Goal: Task Accomplishment & Management: Use online tool/utility

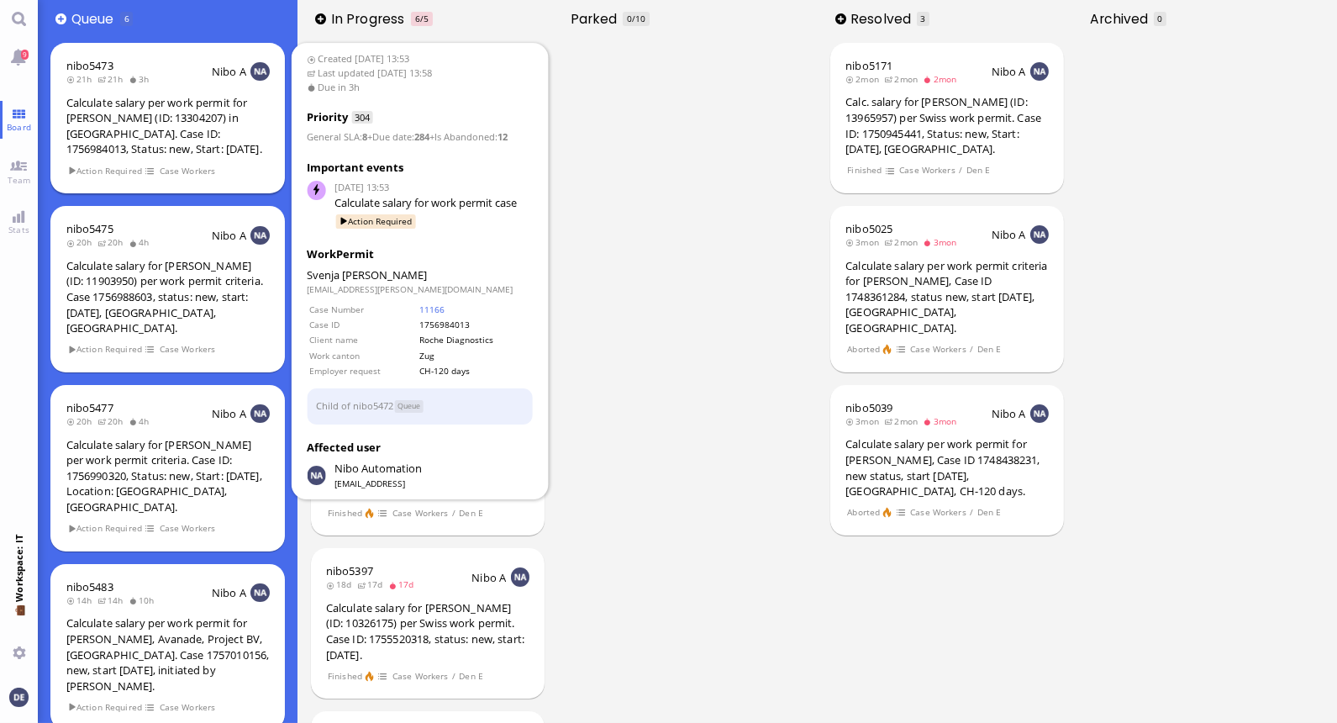
click at [120, 119] on div "Calculate salary per work permit for [PERSON_NAME] (ID: 13304207) in [GEOGRAPHI…" at bounding box center [167, 126] width 203 height 62
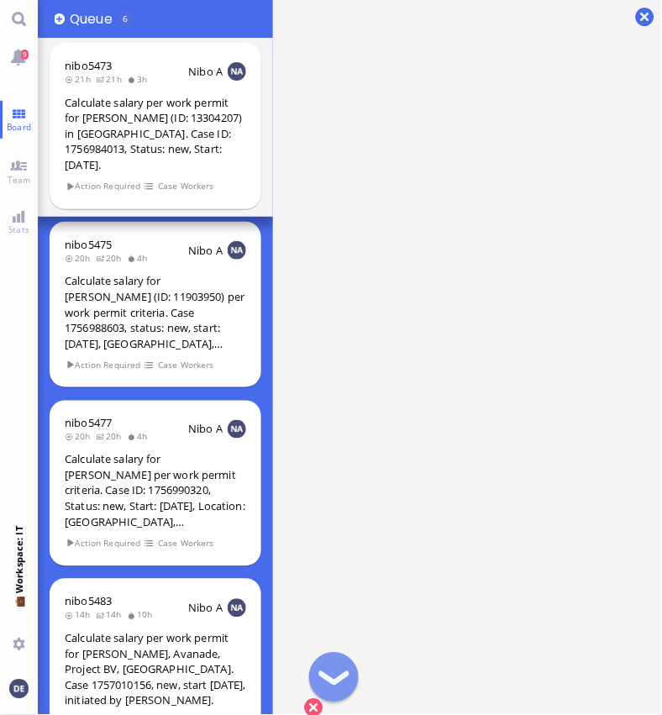
scroll to position [1, 0]
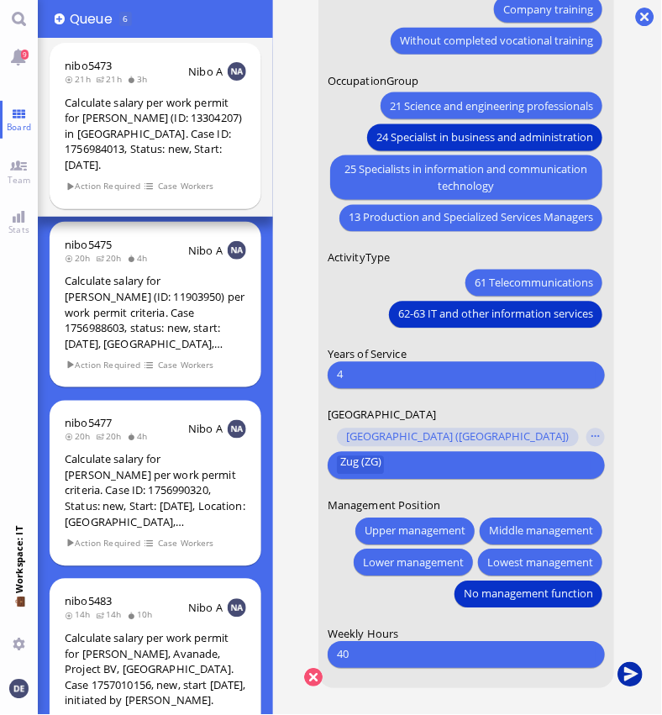
click at [629, 667] on button "submit" at bounding box center [630, 676] width 25 height 25
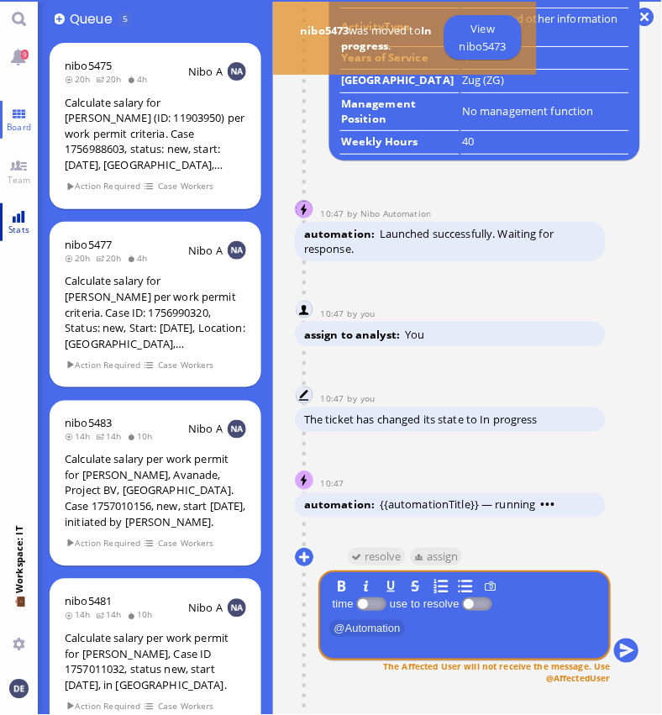
scroll to position [0, 0]
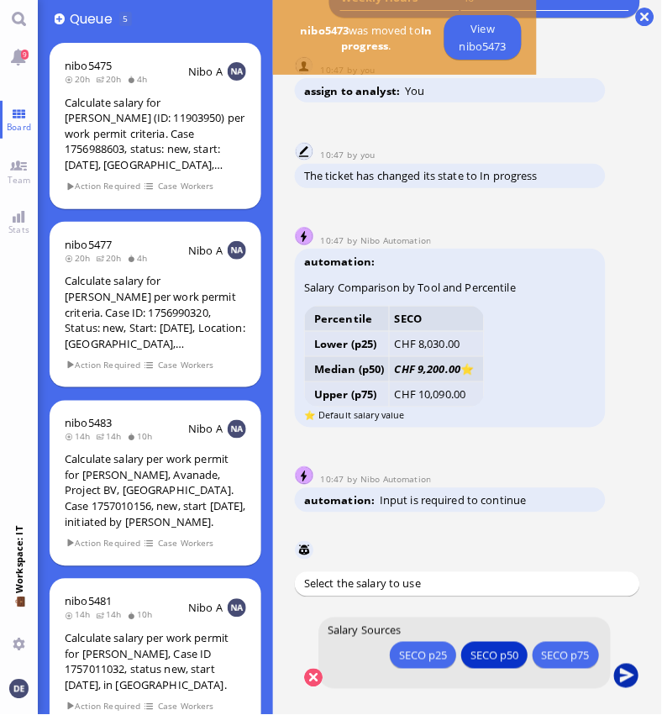
click at [633, 673] on button "submit" at bounding box center [626, 676] width 25 height 25
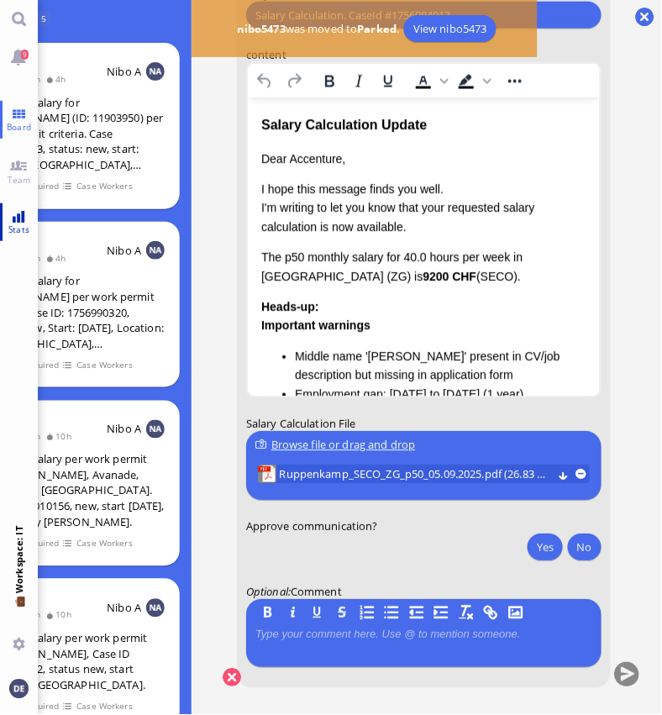
scroll to position [10, 94]
click at [430, 466] on span "Ruppenkamp_SECO_ZG_p50_05.09.2025.pdf (26.83 kB)" at bounding box center [416, 475] width 273 height 18
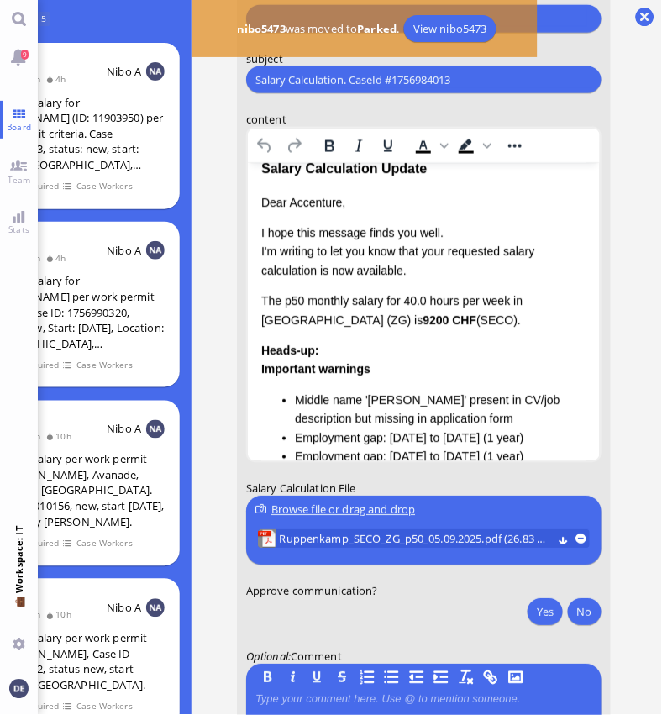
scroll to position [27, 0]
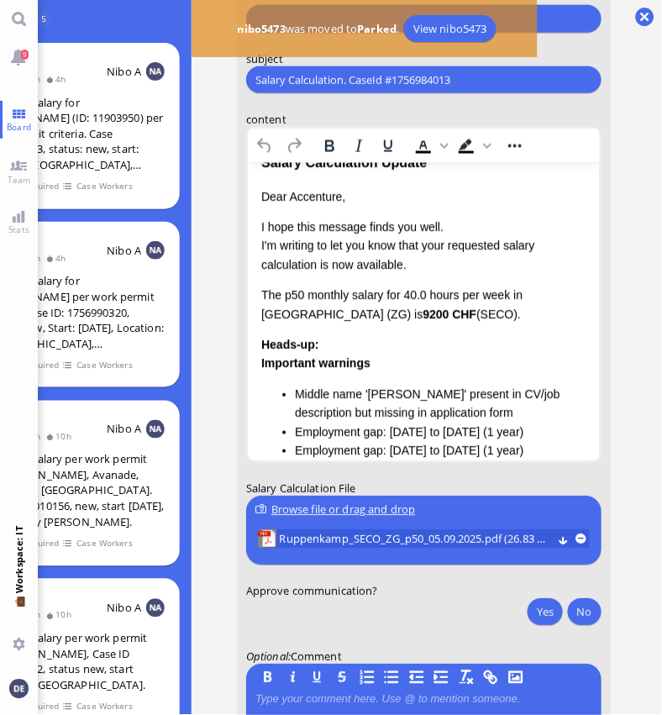
click at [316, 264] on p "I hope this message finds you well. I'm writing to let you know that your reque…" at bounding box center [423, 247] width 325 height 56
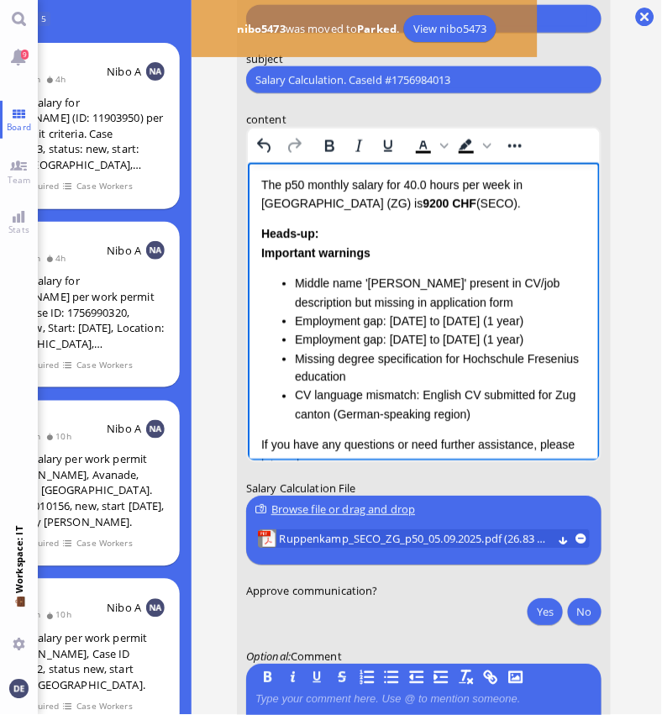
scroll to position [195, 0]
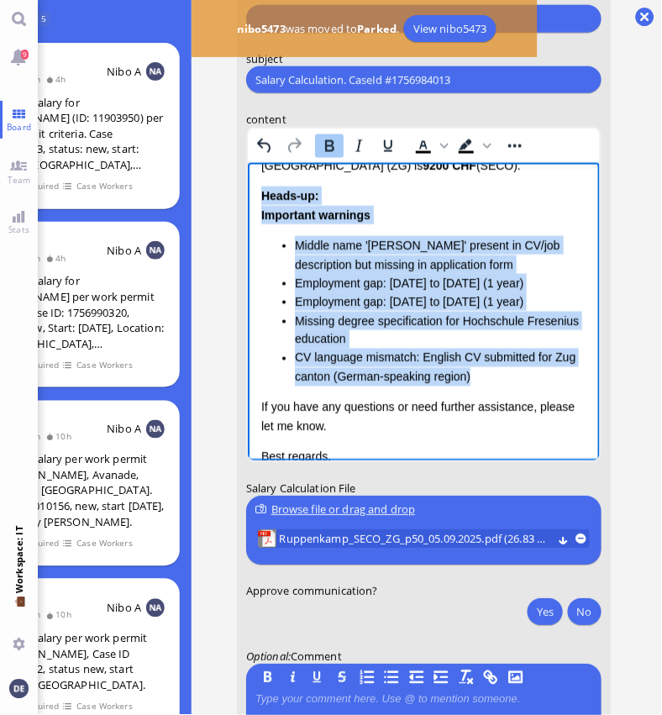
drag, startPoint x: 477, startPoint y: 412, endPoint x: 255, endPoint y: 195, distance: 310.9
click at [255, 195] on html "Salary Calculation Update Dear Accenture, I hope this message finds you well. I…" at bounding box center [423, 262] width 352 height 588
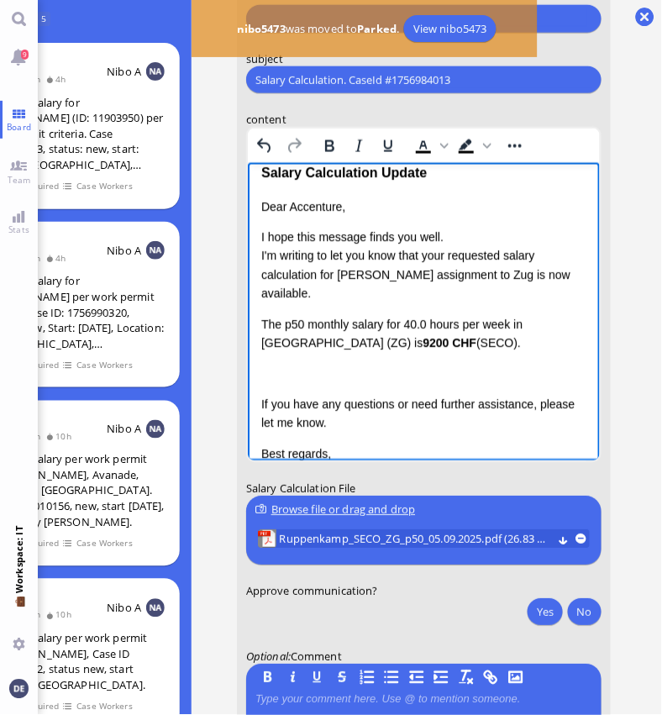
scroll to position [0, 0]
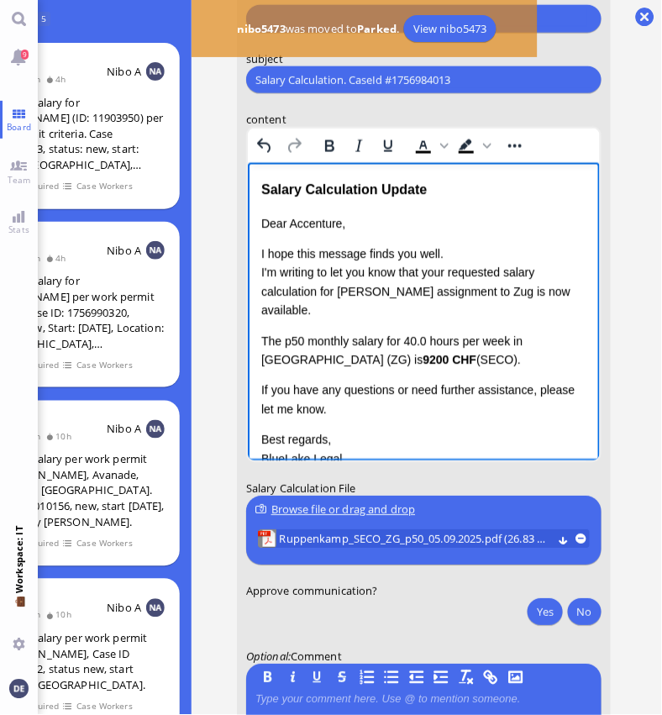
drag, startPoint x: 420, startPoint y: 359, endPoint x: 478, endPoint y: 493, distance: 145.7
click at [247, 340] on html "Salary Calculation Update Dear Accenture, I hope this message finds you well. I…" at bounding box center [423, 351] width 352 height 377
click at [439, 362] on p "When providing us with the permit order, keep in mind that she needs a" at bounding box center [423, 352] width 325 height 38
click at [405, 357] on p "When providing us with the permit order, keep in mind that she needs a permit f…" at bounding box center [423, 352] width 325 height 38
click at [323, 355] on p "When providing us with the permit order, keep in mind that she needs a permit f…" at bounding box center [423, 352] width 325 height 38
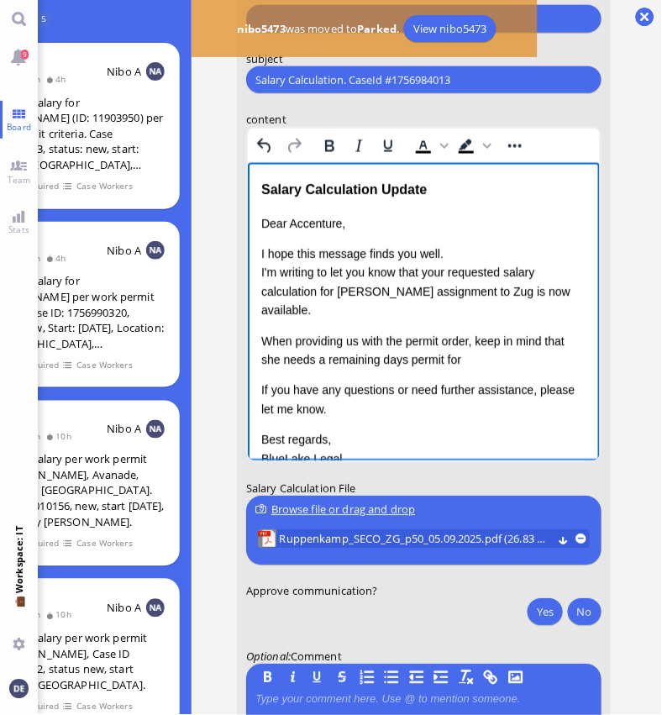
click at [451, 358] on p "When providing us with the permit order, keep in mind that she needs a remainin…" at bounding box center [423, 352] width 325 height 38
click at [482, 358] on p "When providing us with the permit order, keep in mind that she needs a remainin…" at bounding box center [423, 352] width 325 height 38
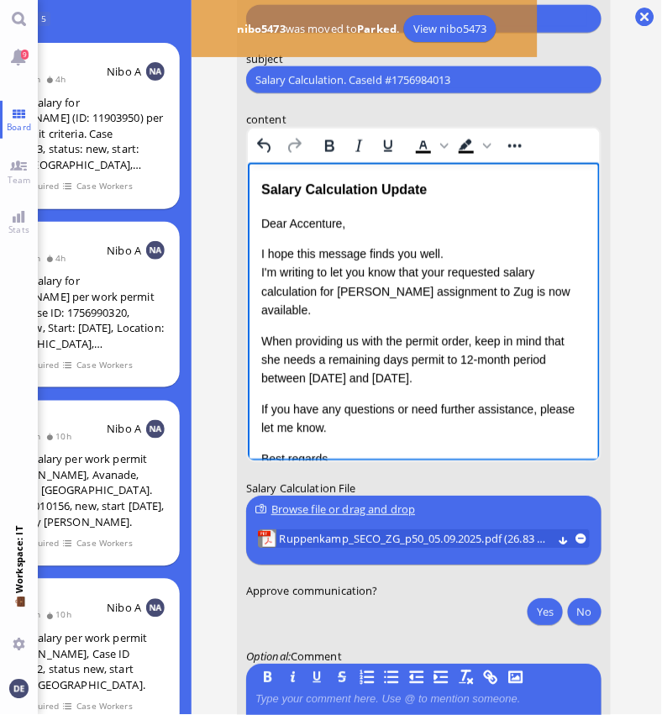
click at [458, 355] on p "When providing us with the permit order, keep in mind that she needs a remainin…" at bounding box center [423, 361] width 325 height 56
click at [457, 375] on p "When providing us with the permit order, keep in mind that she needs a remainin…" at bounding box center [423, 361] width 325 height 56
click at [376, 375] on p "When providing us with the permit order, keep in mind that she needs a remainin…" at bounding box center [423, 361] width 325 height 56
click at [471, 378] on p "When providing us with the permit order, keep in mind that she needs a remainin…" at bounding box center [423, 361] width 325 height 56
click at [403, 373] on p "When providing us with the permit order, keep in mind that she needs a remainin…" at bounding box center [423, 361] width 325 height 56
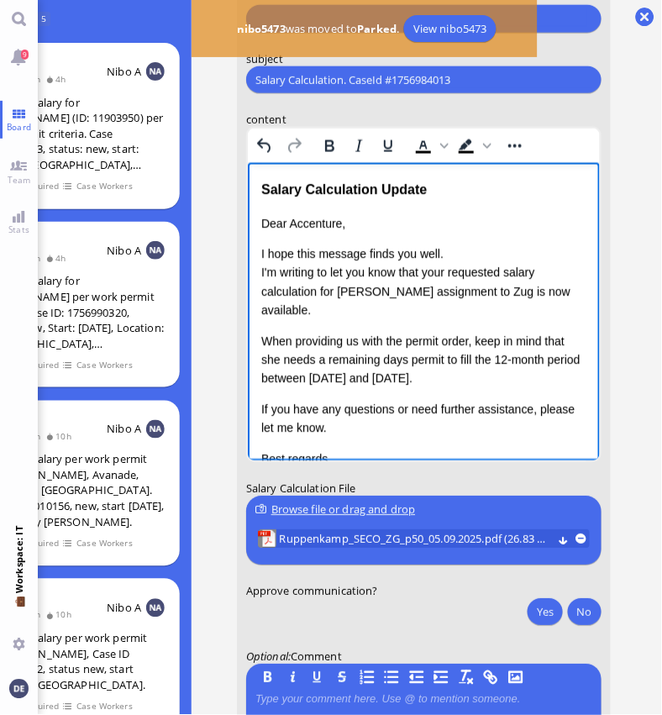
click at [471, 378] on p "When providing us with the permit order, keep in mind that she needs a remainin…" at bounding box center [423, 361] width 325 height 56
click at [493, 378] on p "When providing us with the permit order, keep in mind that she needs a remainin…" at bounding box center [423, 361] width 325 height 56
click at [377, 375] on p "When providing us with the permit order, keep in mind that she needs a remainin…" at bounding box center [423, 361] width 325 height 56
click at [473, 382] on p "When providing us with the permit order, keep in mind that she needs a remainin…" at bounding box center [423, 361] width 325 height 56
click at [521, 381] on p "When providing us with the permit order, keep in mind that she needs a remainin…" at bounding box center [423, 361] width 325 height 56
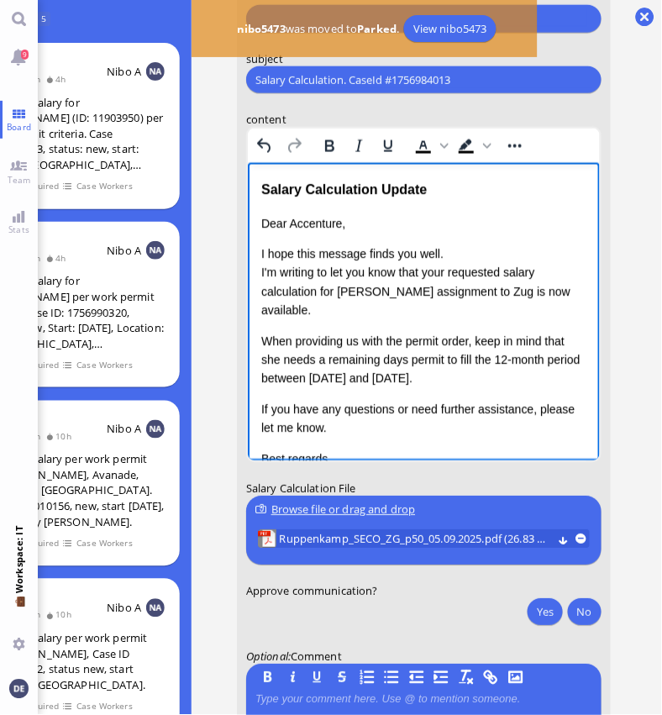
click at [479, 338] on p "When providing us with the permit order, keep in mind that she needs a remainin…" at bounding box center [423, 361] width 325 height 56
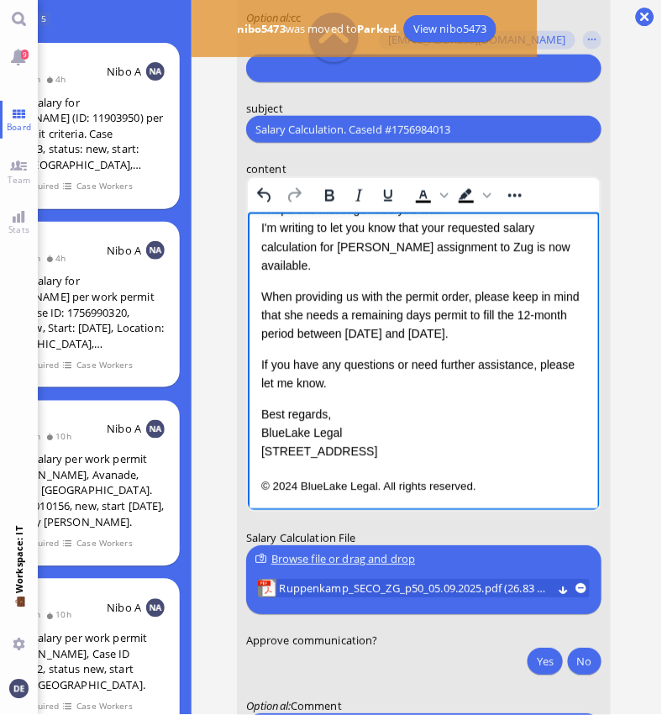
scroll to position [-114, 0]
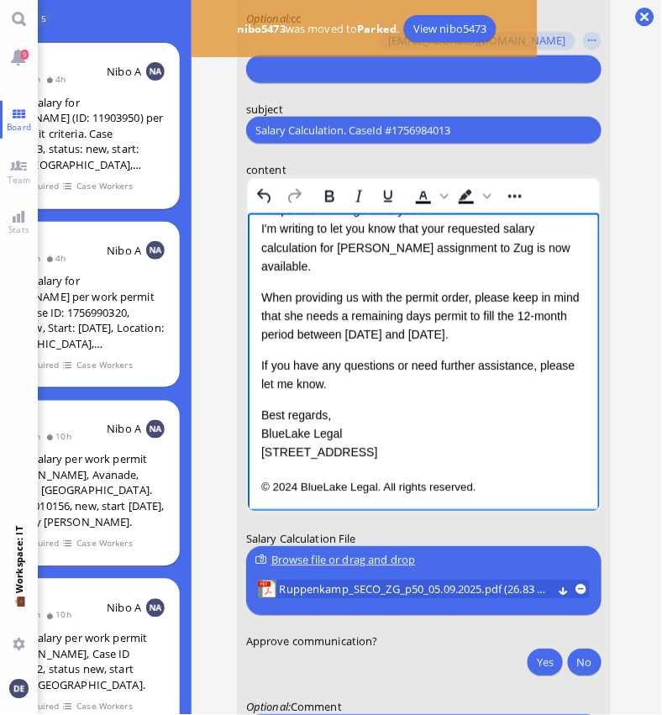
click at [553, 338] on p "When providing us with the permit order, please keep in mind that she needs a r…" at bounding box center [423, 316] width 325 height 56
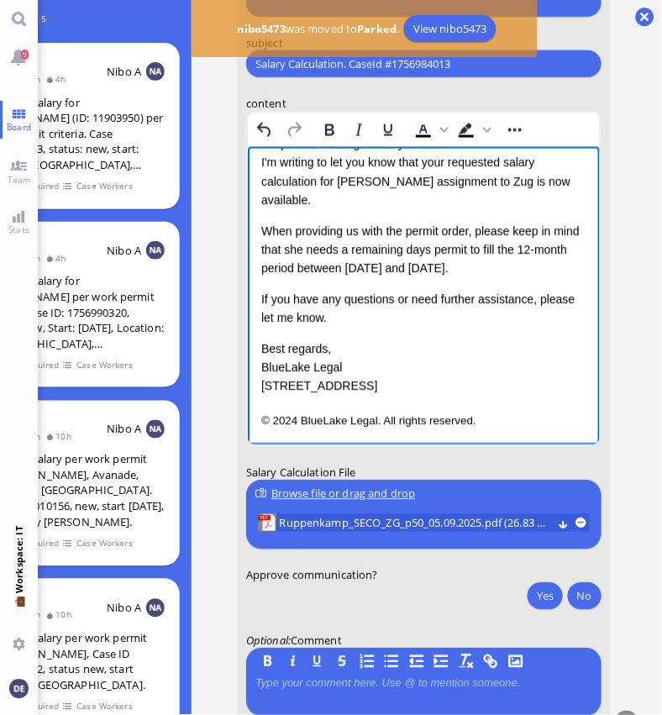
scroll to position [-43, 0]
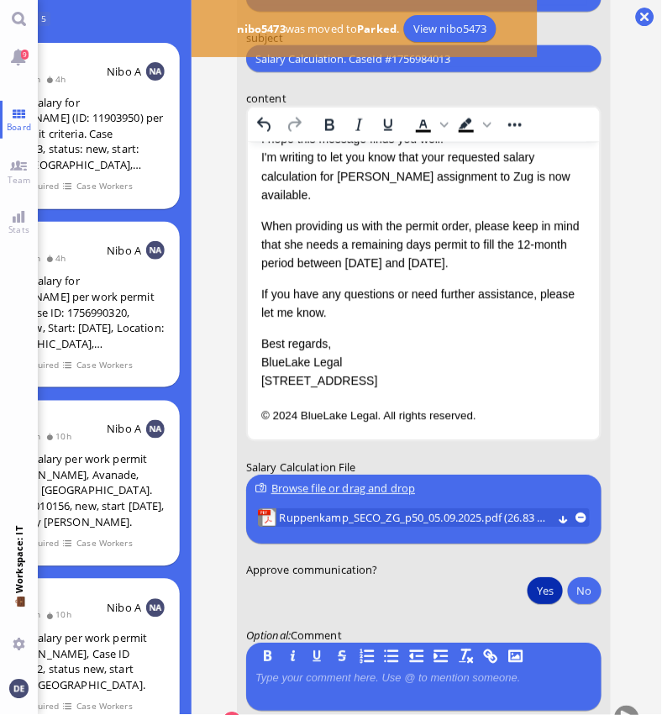
click at [528, 578] on button "Yes" at bounding box center [545, 591] width 35 height 27
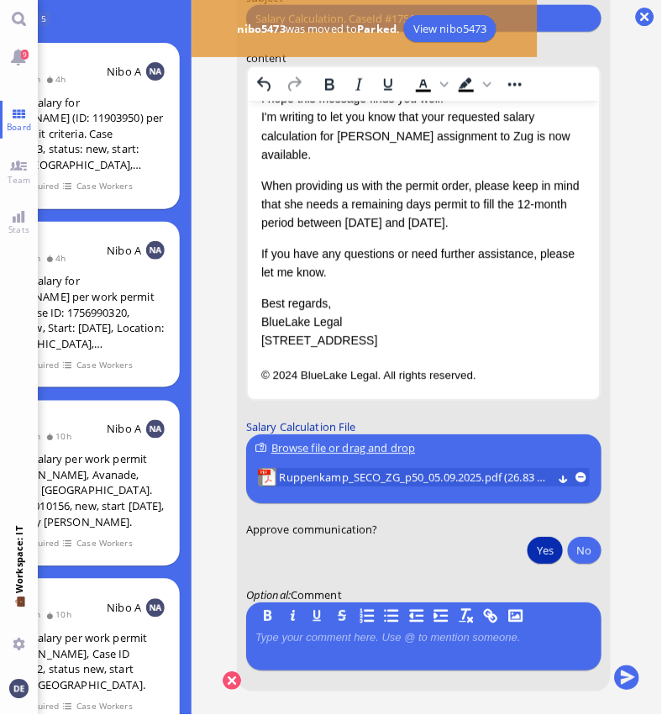
scroll to position [0, 0]
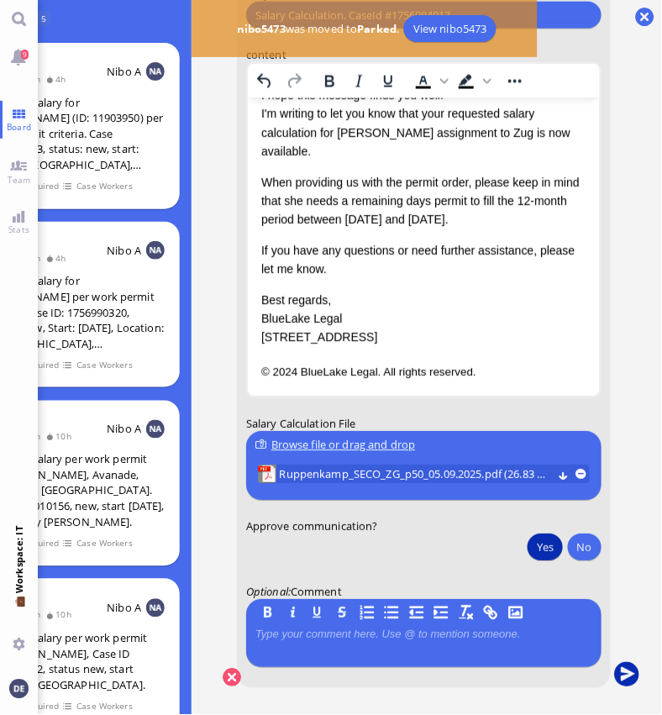
click at [614, 668] on button "submit" at bounding box center [626, 676] width 25 height 25
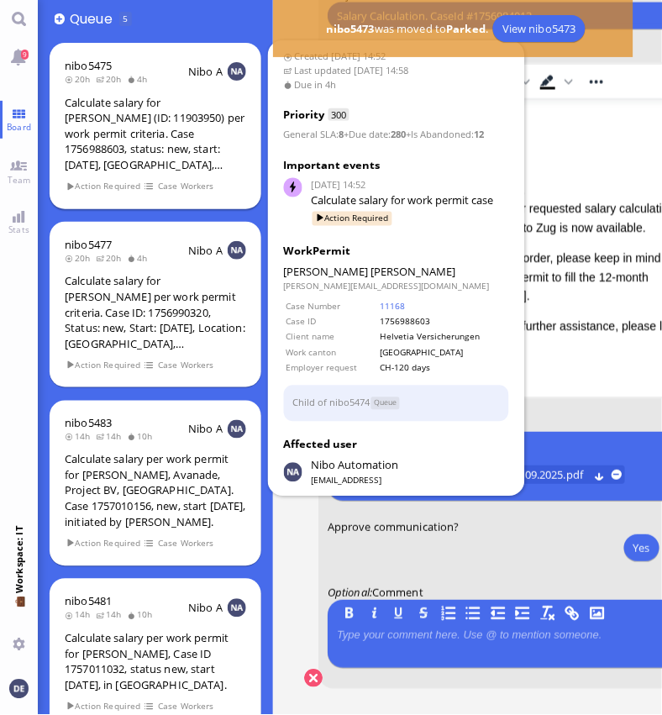
scroll to position [13, 0]
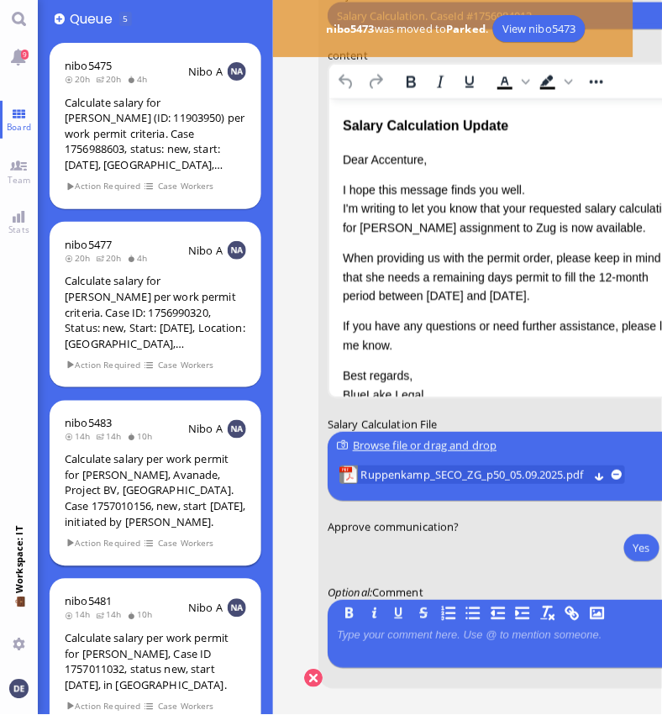
click at [126, 452] on div "Calculate salary per work permit for [PERSON_NAME], Avanade, Project BV, [GEOGR…" at bounding box center [156, 491] width 182 height 78
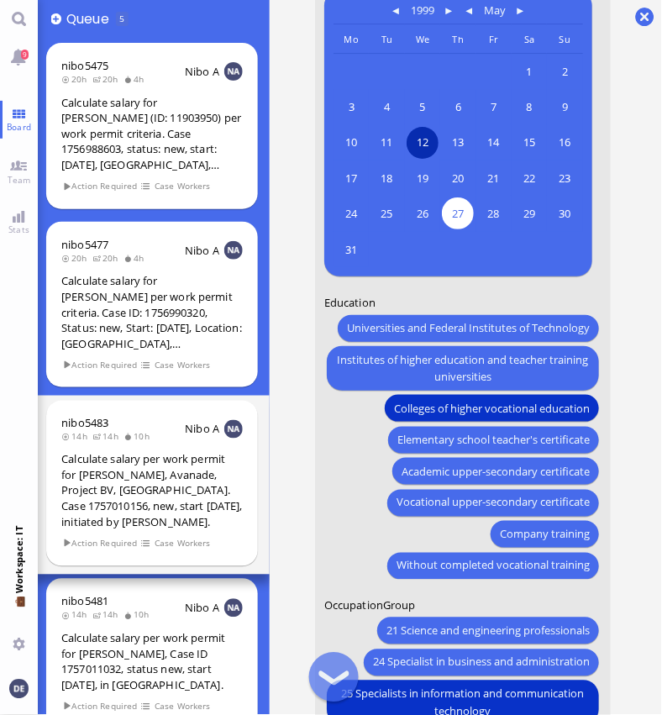
scroll to position [-857, 0]
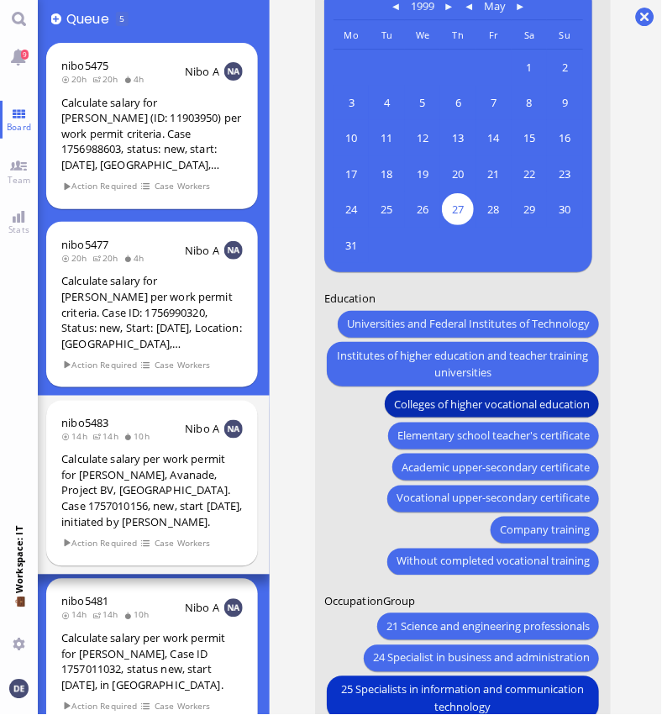
click at [407, 413] on span "Colleges of higher vocational education" at bounding box center [492, 404] width 196 height 18
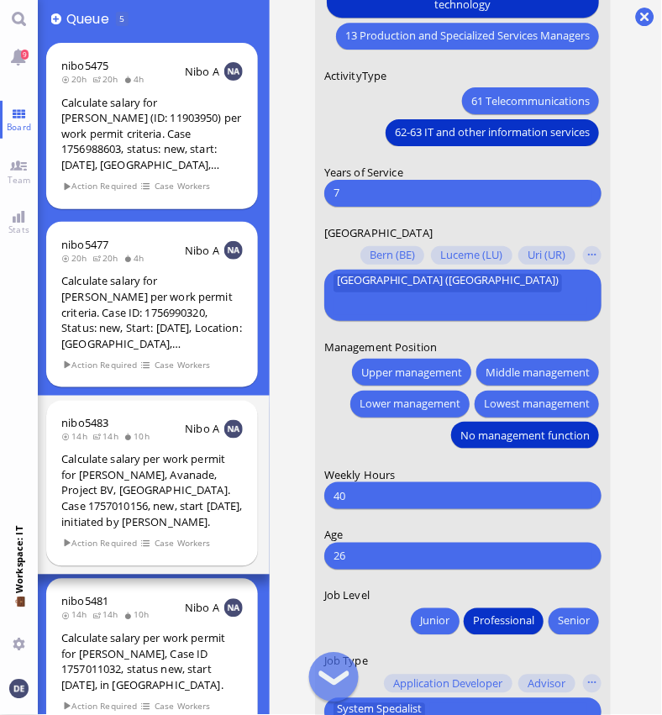
scroll to position [-149, 0]
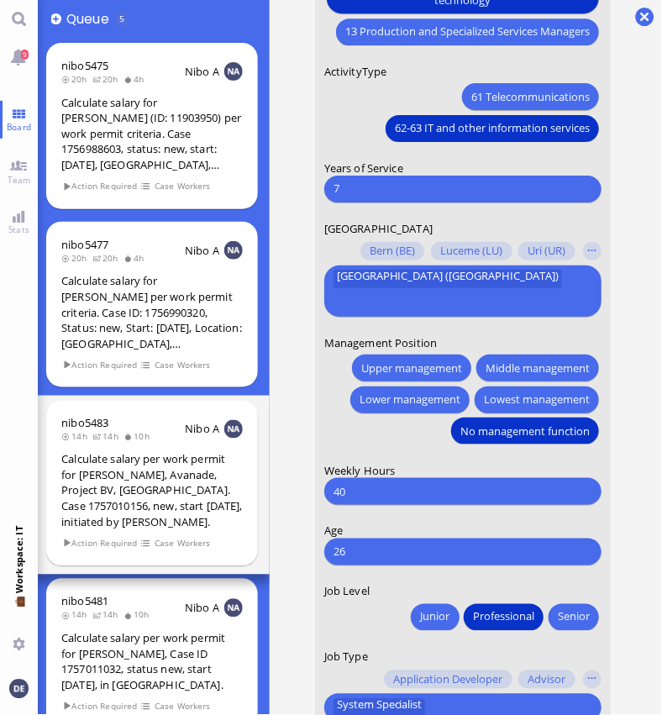
click at [318, 472] on form "Date of Birth [DEMOGRAPHIC_DATA] [DEMOGRAPHIC_DATA] Mo [DEMOGRAPHIC_DATA] Tu [D…" at bounding box center [463, 48] width 296 height 1581
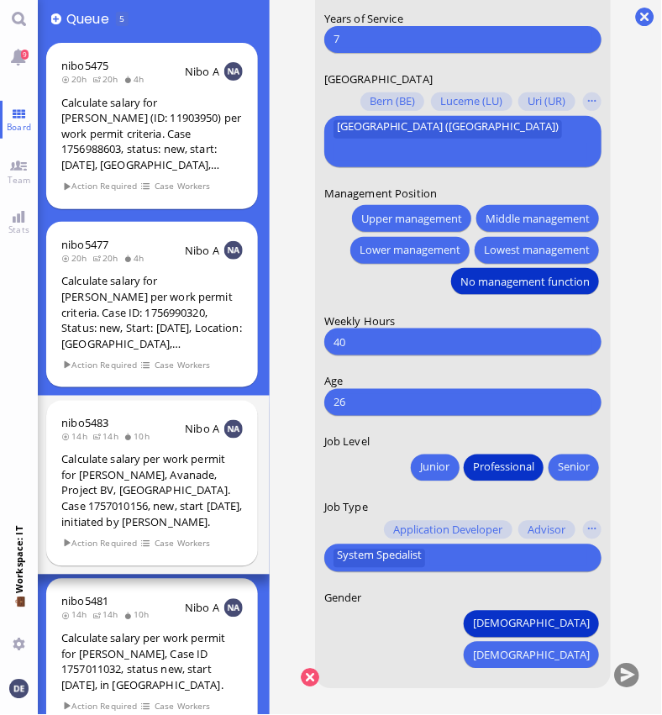
scroll to position [13, 17]
click at [583, 540] on button "button" at bounding box center [592, 530] width 18 height 18
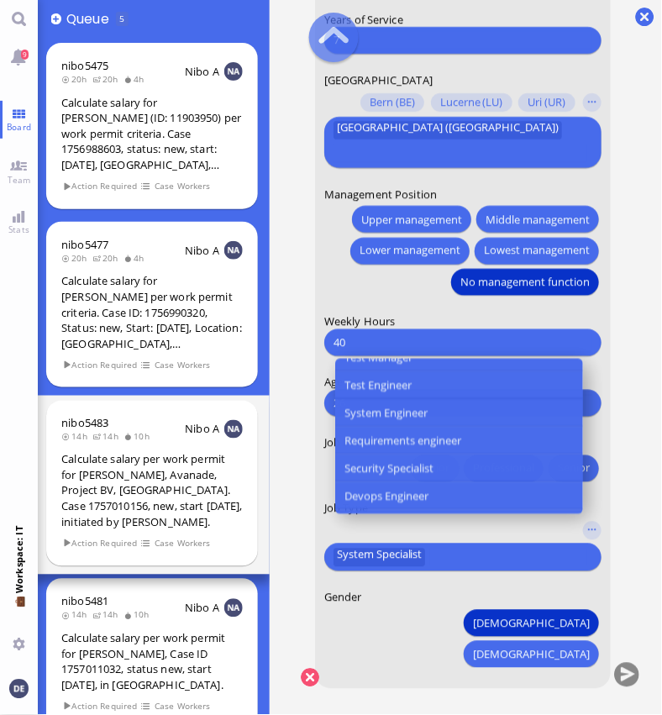
scroll to position [0, 0]
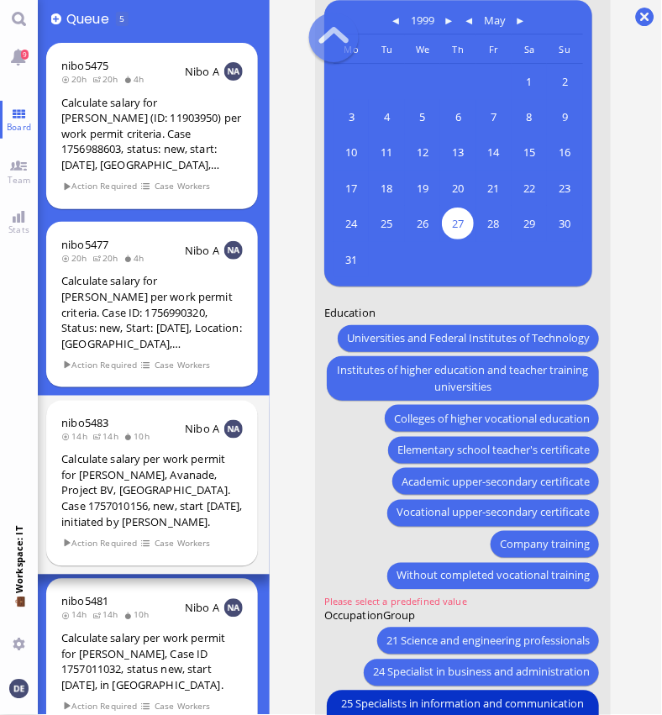
scroll to position [-885, 0]
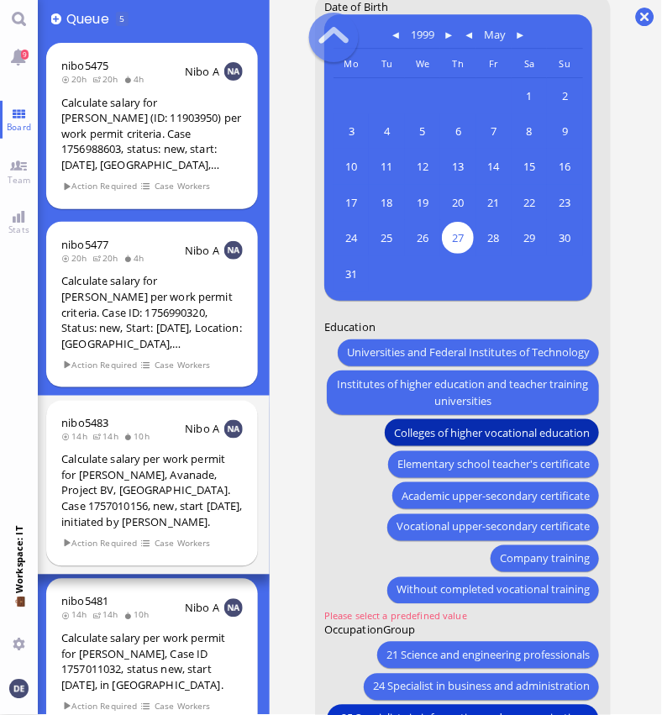
click at [508, 441] on span "Colleges of higher vocational education" at bounding box center [492, 433] width 196 height 18
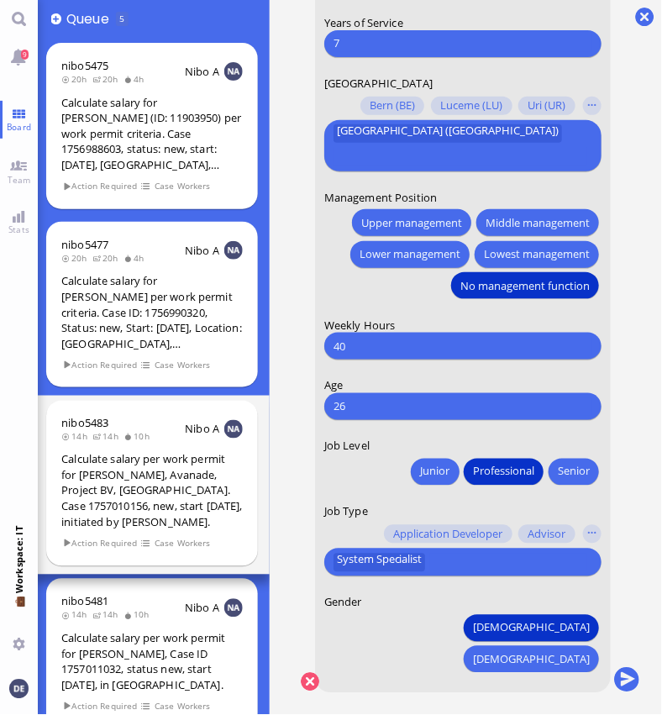
scroll to position [1, 0]
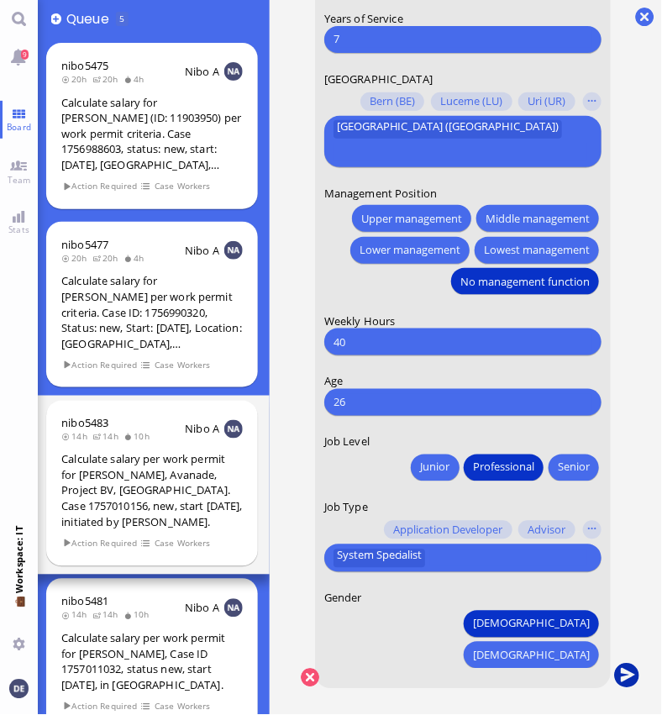
click at [614, 664] on button "submit" at bounding box center [626, 676] width 25 height 25
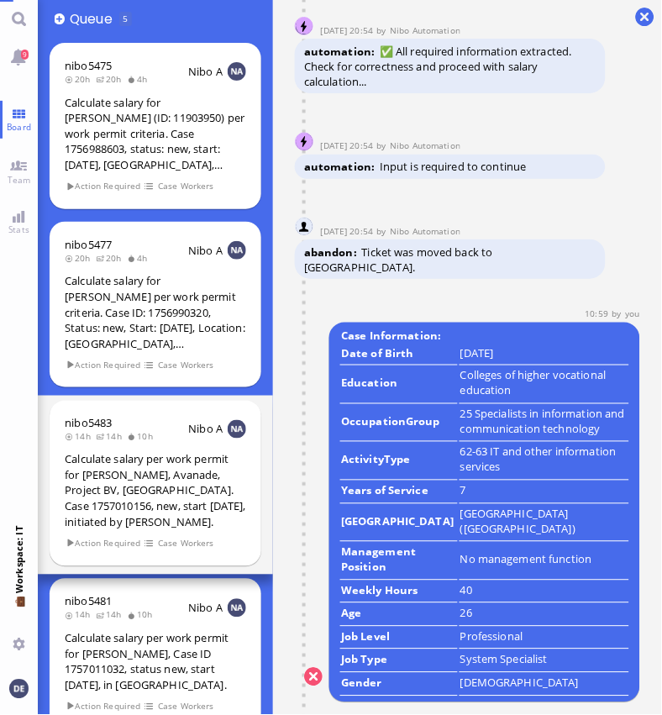
scroll to position [0, 0]
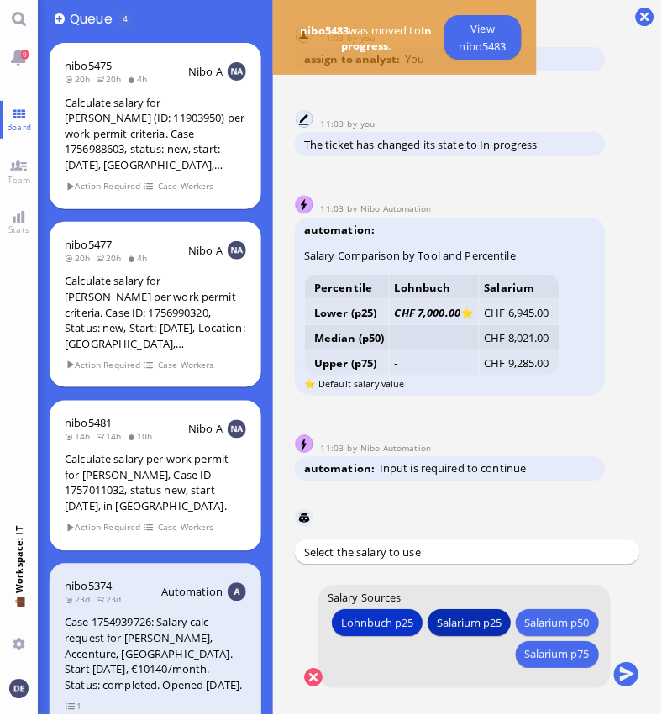
click at [502, 626] on div "Salarium p25" at bounding box center [469, 624] width 65 height 18
click at [629, 673] on button "submit" at bounding box center [626, 676] width 25 height 25
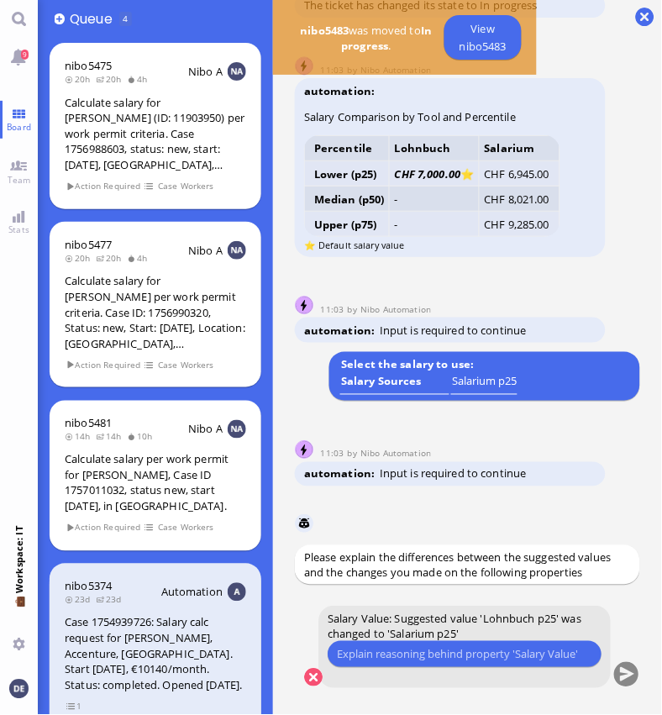
click at [442, 652] on input "text" at bounding box center [464, 654] width 255 height 18
type input "Profile isn't clear, hence the Salarium makes more sense"
click at [630, 670] on button "submit" at bounding box center [626, 675] width 25 height 25
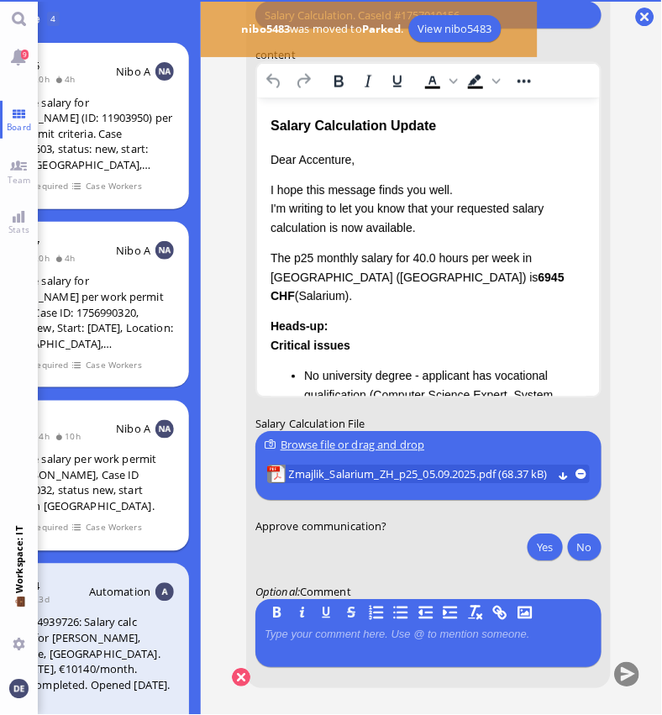
scroll to position [10, 94]
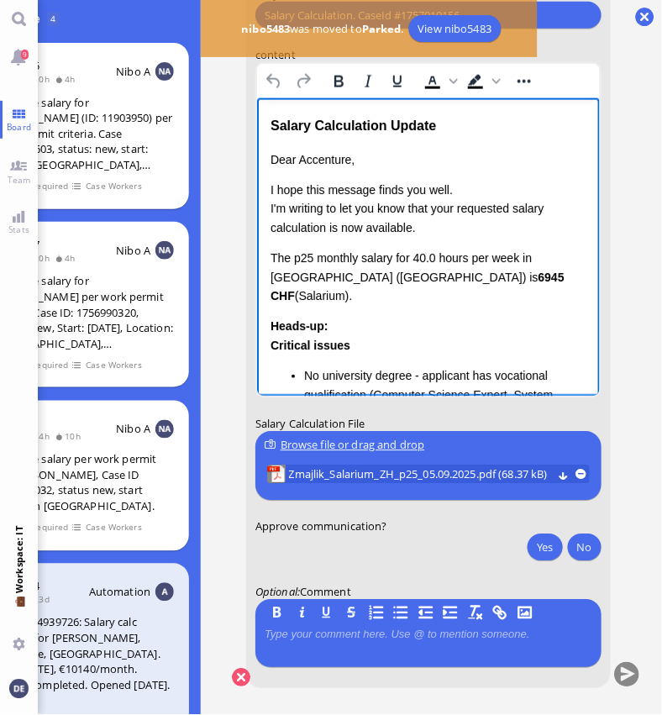
drag, startPoint x: 465, startPoint y: 277, endPoint x: 259, endPoint y: 262, distance: 206.5
click at [259, 262] on html "Salary Calculation Update Dear Accenture, I hope this message finds you well. I…" at bounding box center [427, 364] width 343 height 532
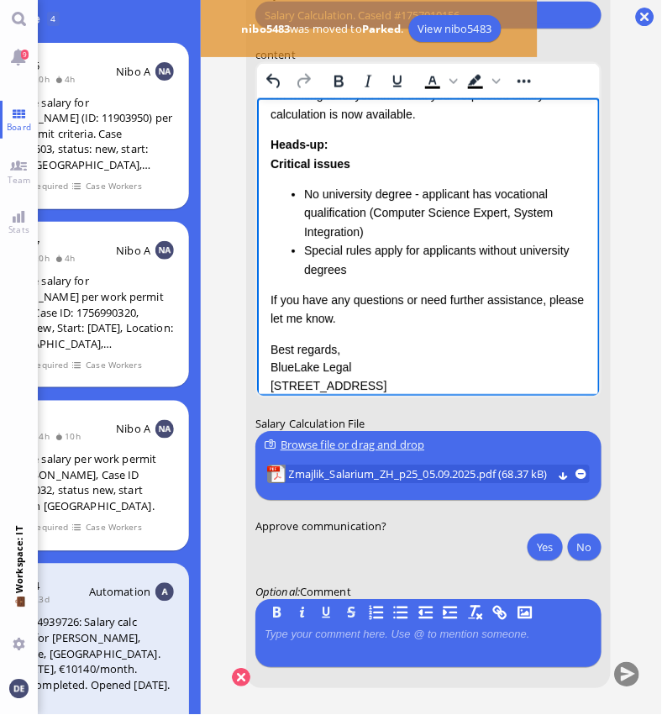
scroll to position [116, 0]
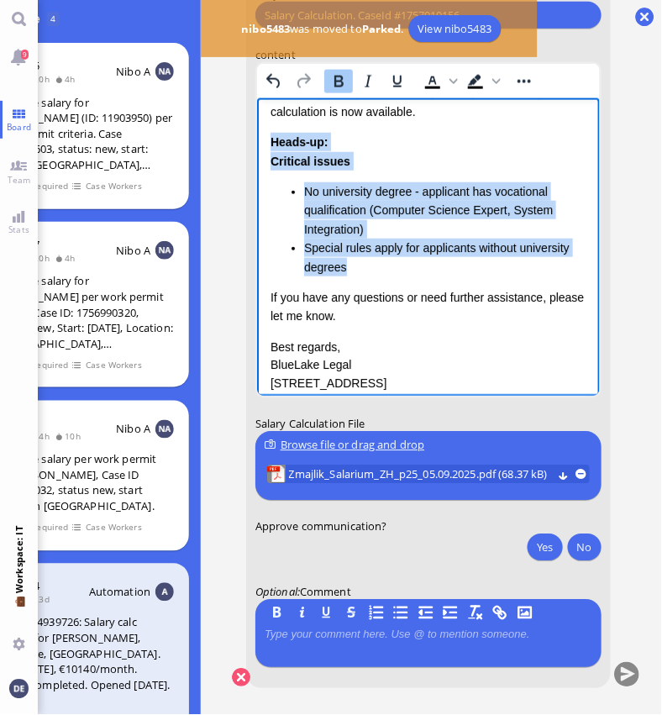
drag, startPoint x: 360, startPoint y: 271, endPoint x: 266, endPoint y: 137, distance: 163.5
click at [266, 137] on html "Salary Calculation Update Dear Accenture, I hope this message finds you well. I…" at bounding box center [427, 213] width 343 height 463
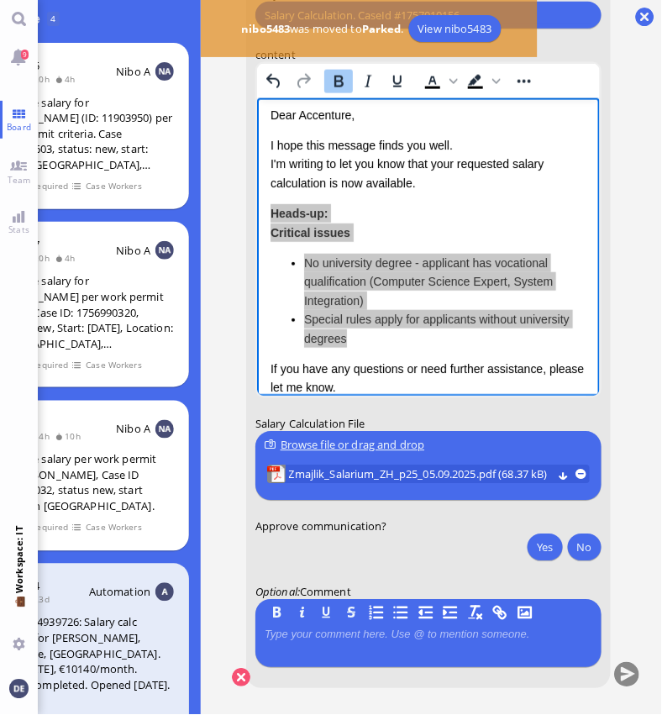
scroll to position [0, 0]
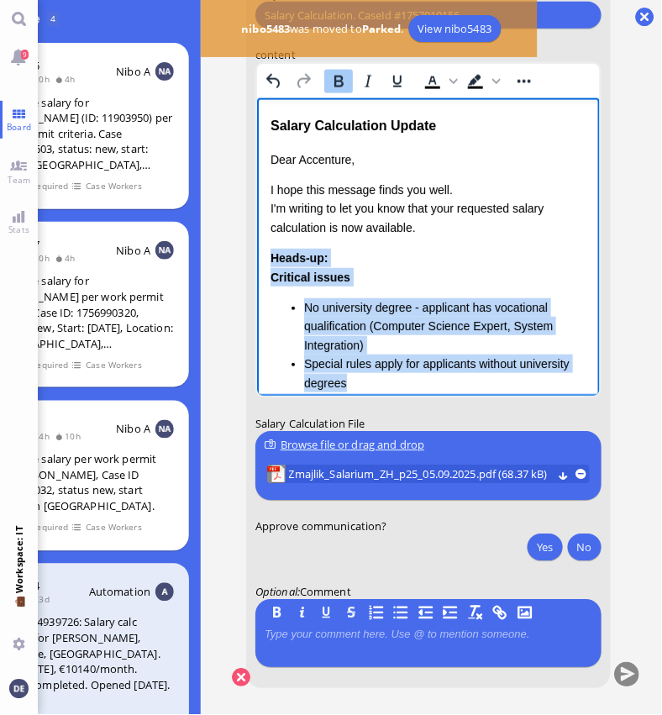
click at [362, 281] on div "Critical issues No university degree - applicant has vocational qualification (…" at bounding box center [428, 330] width 316 height 124
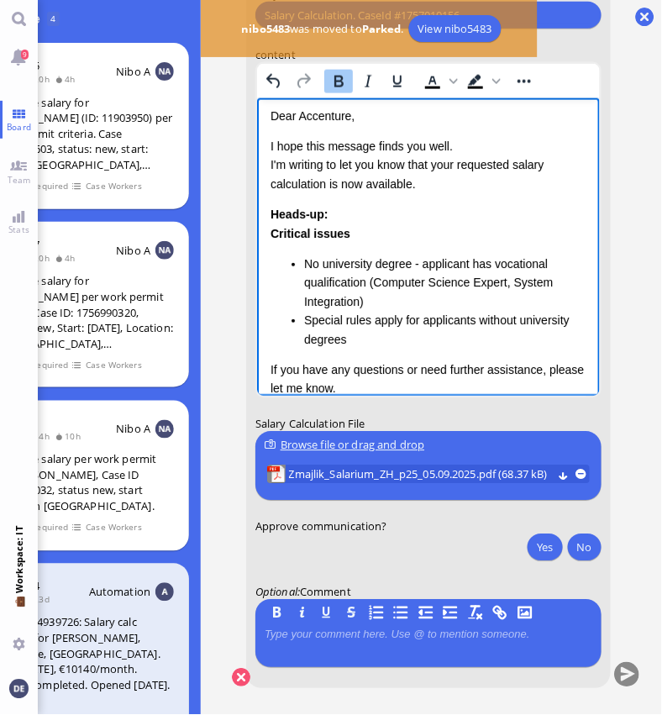
scroll to position [57, 0]
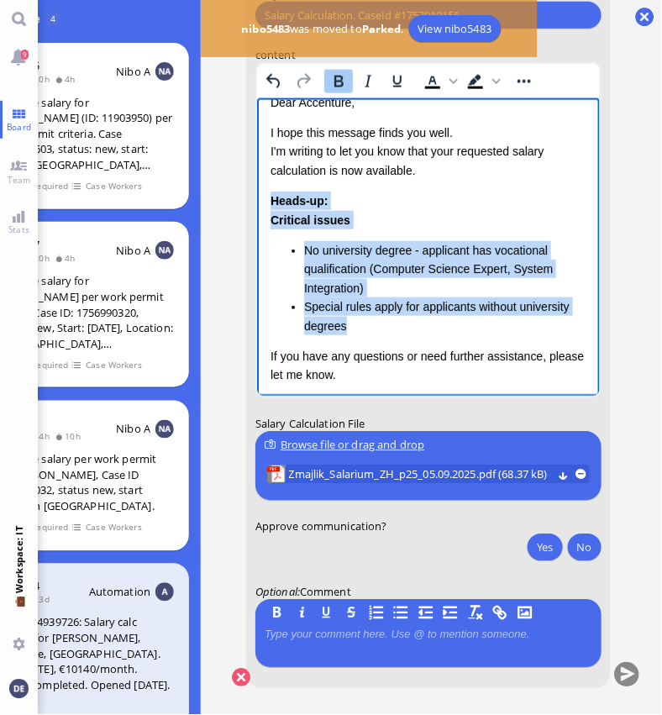
drag, startPoint x: 350, startPoint y: 327, endPoint x: 272, endPoint y: 198, distance: 150.1
click at [272, 198] on div "Heads-up: Critical issues No university degree - applicant has vocational quali…" at bounding box center [428, 264] width 316 height 144
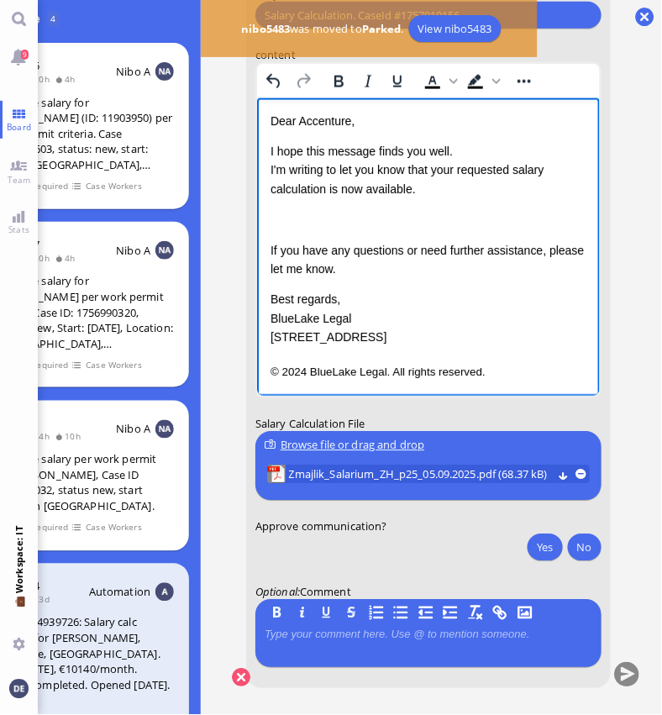
scroll to position [8, 0]
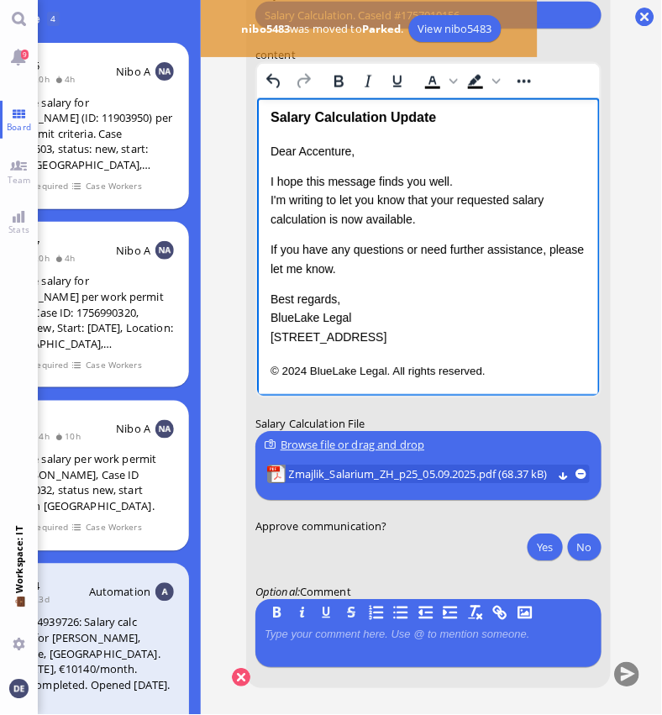
click at [324, 216] on p "I hope this message finds you well. I'm writing to let you know that your reque…" at bounding box center [428, 200] width 316 height 56
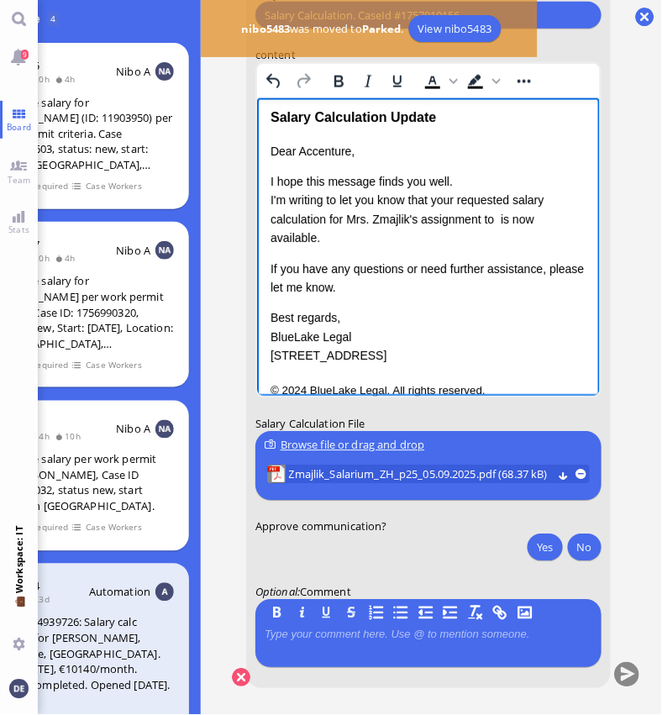
scroll to position [27, 0]
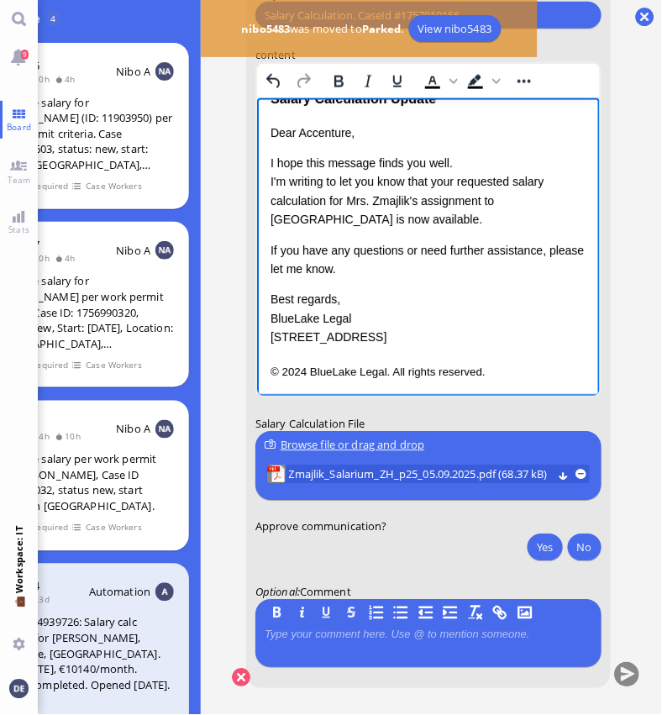
click at [359, 215] on p "I hope this message finds you well. I'm writing to let you know that your reque…" at bounding box center [428, 192] width 316 height 76
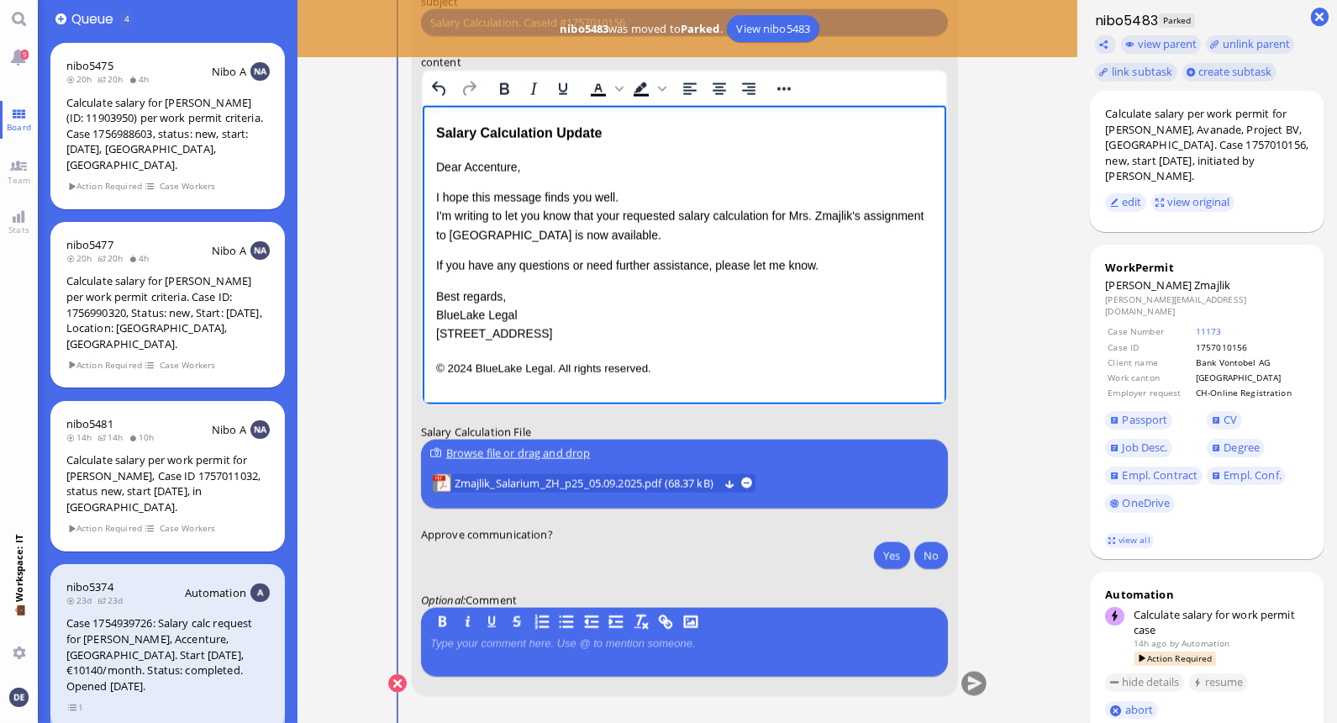
scroll to position [0, 0]
click at [491, 164] on p "Dear Accenture," at bounding box center [684, 167] width 498 height 18
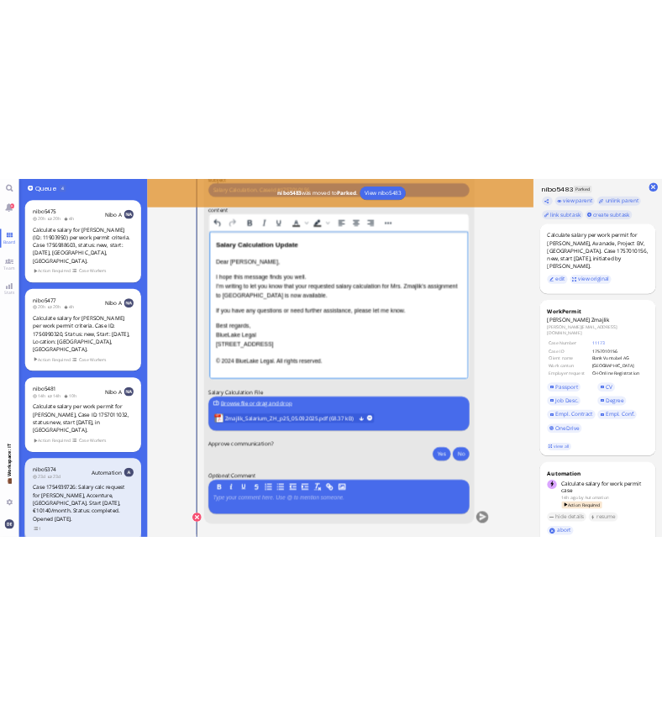
scroll to position [1, 0]
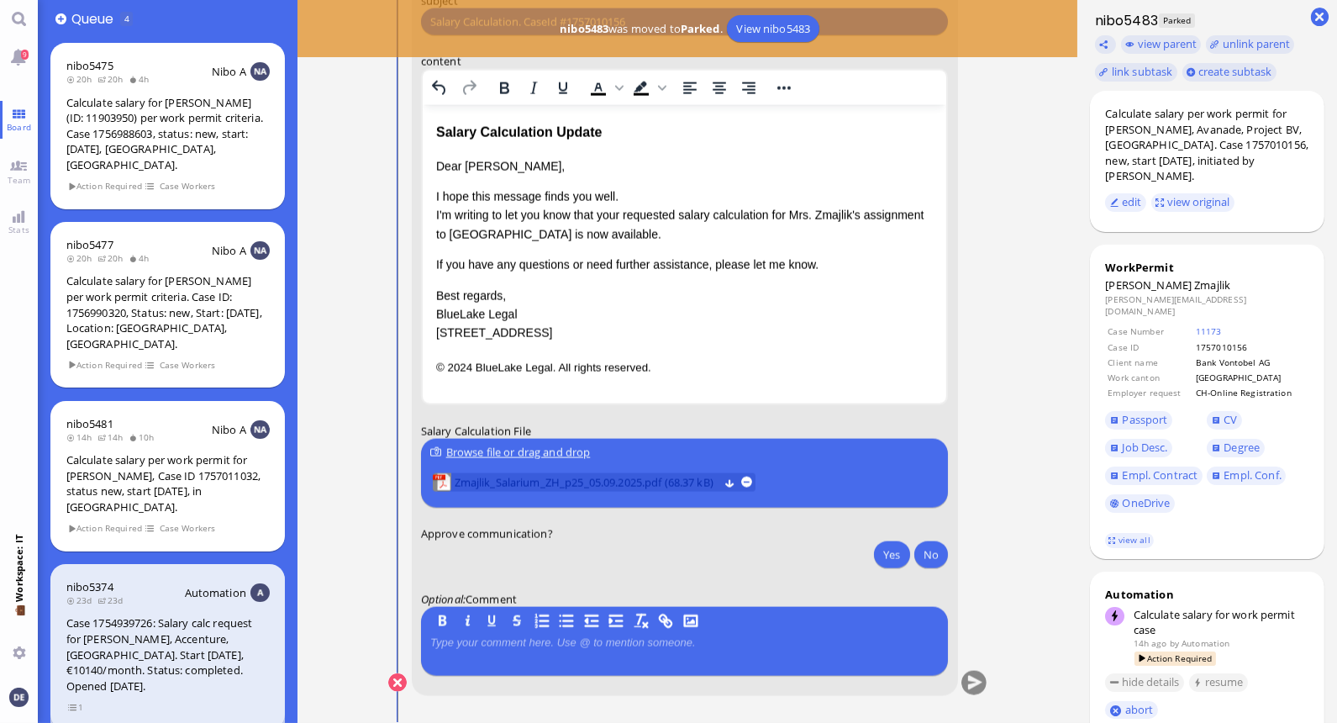
click at [625, 475] on span "Zmajlik_Salarium_ZH_p25_05.09.2025.pdf (68.37 kB)" at bounding box center [586, 482] width 264 height 18
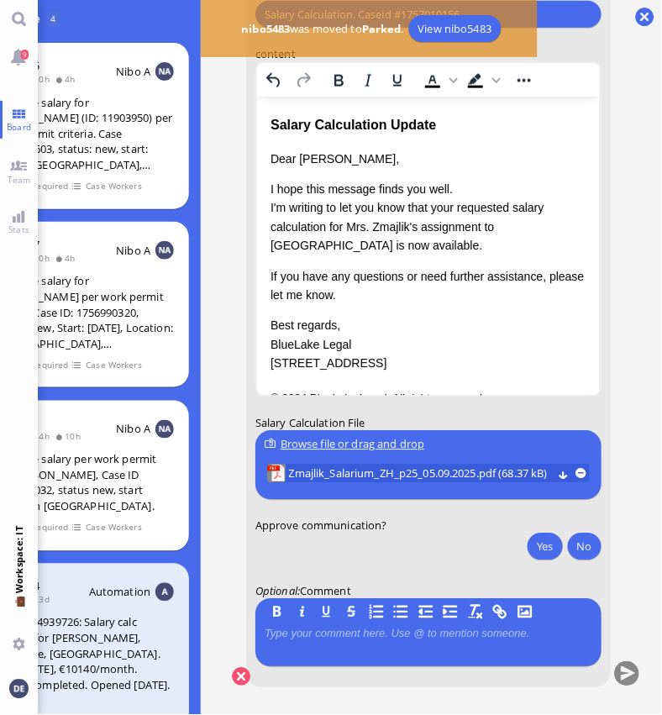
scroll to position [0, 94]
click at [533, 548] on button "Yes" at bounding box center [545, 547] width 35 height 27
click at [615, 670] on button "submit" at bounding box center [626, 675] width 25 height 25
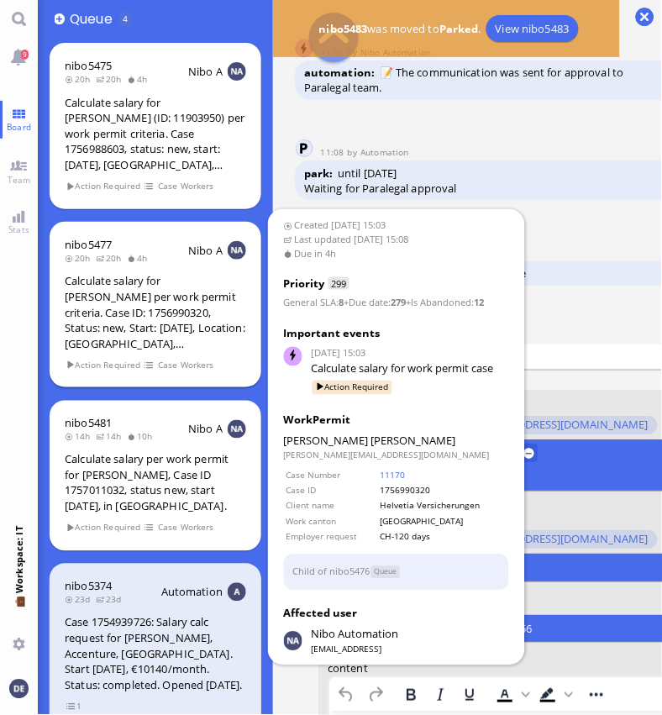
scroll to position [13, 0]
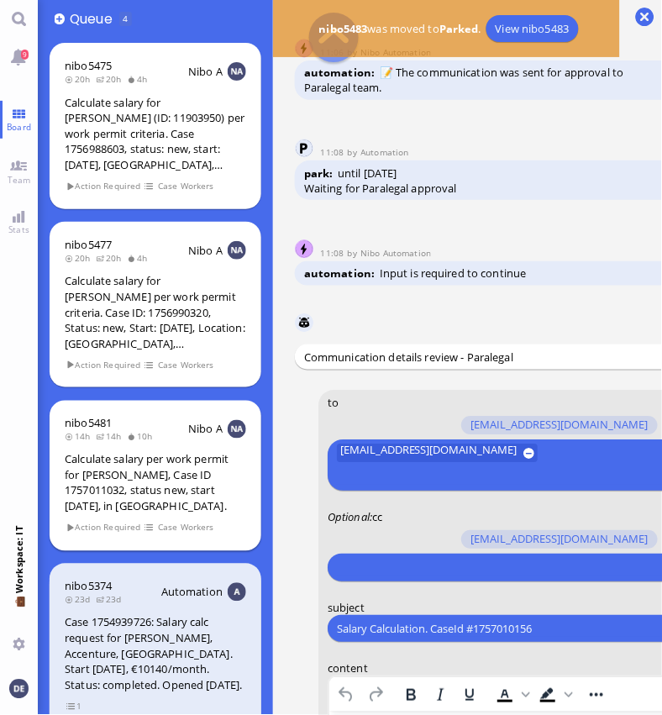
click at [137, 435] on div "nibo5481 14h 14h 10h Nibo A Calculate salary per work permit for [PERSON_NAME],…" at bounding box center [156, 476] width 212 height 150
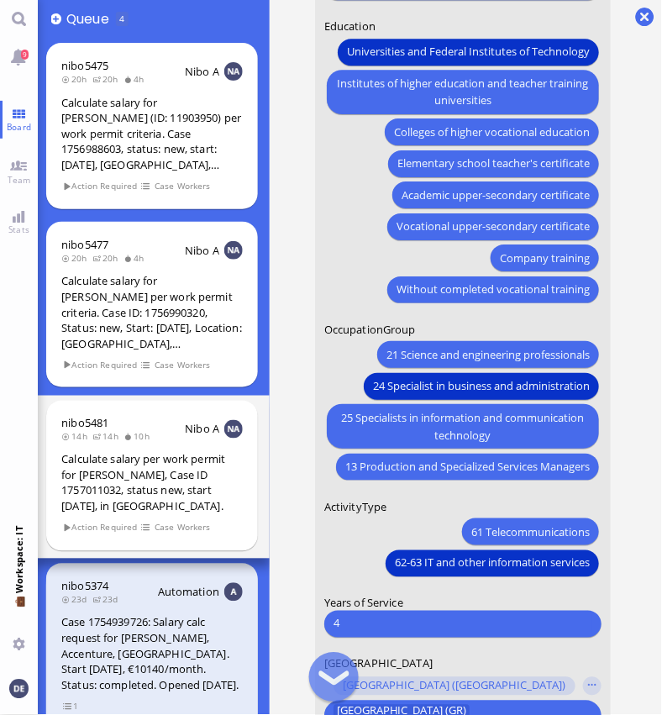
scroll to position [-263, 0]
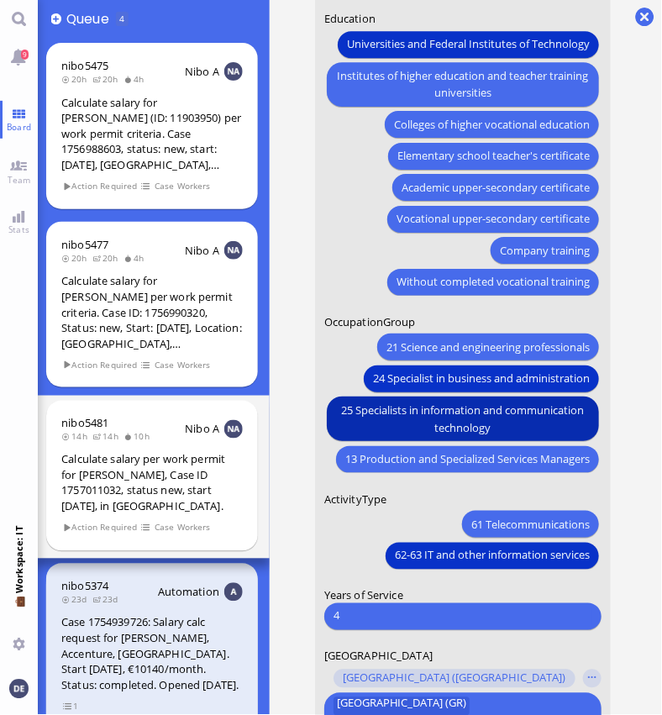
click at [425, 429] on span "25 Specialists in information and communication technology" at bounding box center [463, 419] width 254 height 35
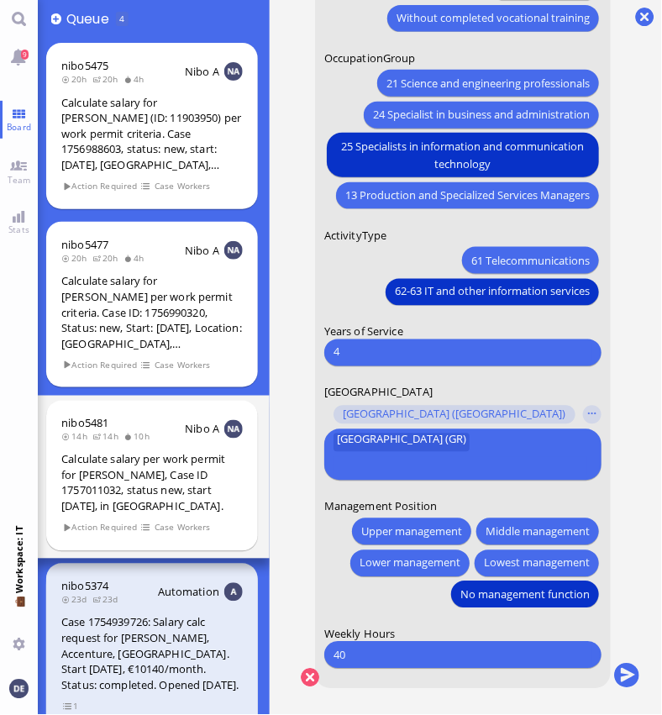
scroll to position [13, 17]
click at [615, 664] on button "submit" at bounding box center [626, 676] width 25 height 25
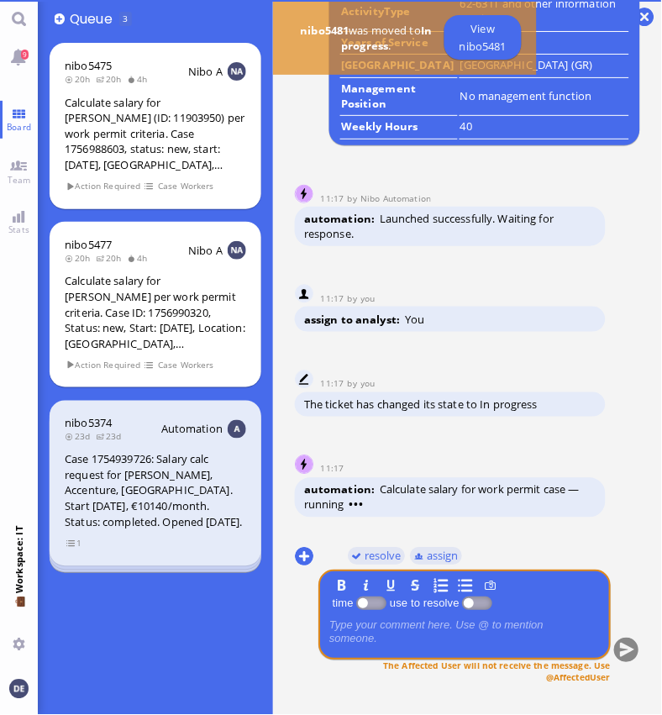
scroll to position [0, 0]
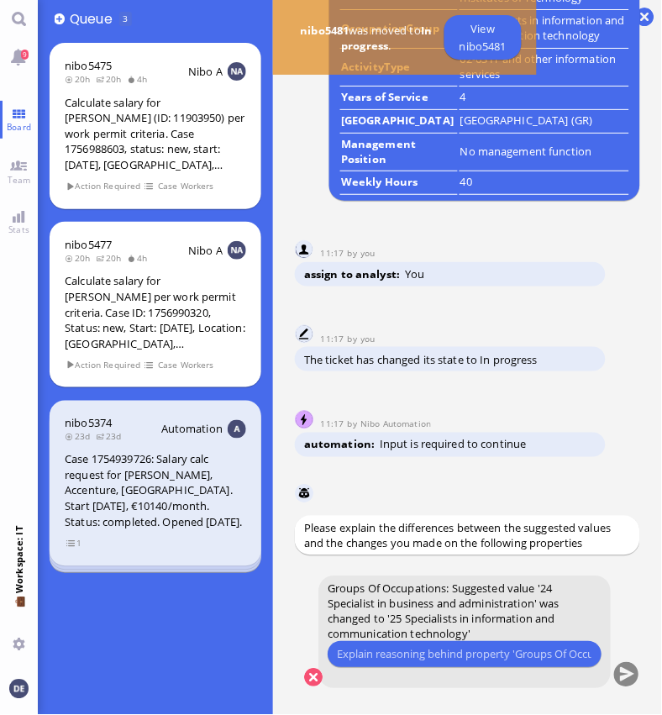
click at [409, 661] on input "text" at bounding box center [464, 655] width 255 height 18
type input "T"
type input "Her resp"
drag, startPoint x: 388, startPoint y: 658, endPoint x: 333, endPoint y: 656, distance: 55.5
click at [333, 656] on div "Her resp Please type something" at bounding box center [465, 655] width 274 height 27
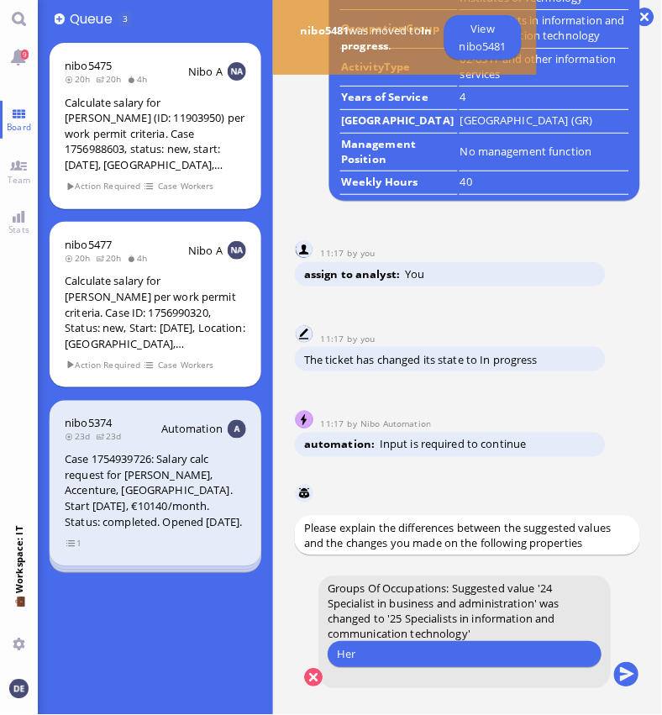
click at [374, 651] on input "Her" at bounding box center [464, 655] width 255 height 18
paste input "Responsibilities"
click at [365, 654] on input "Her Responsibilities" at bounding box center [464, 655] width 255 height 18
click at [450, 658] on input "Her responsibilities" at bounding box center [464, 655] width 255 height 18
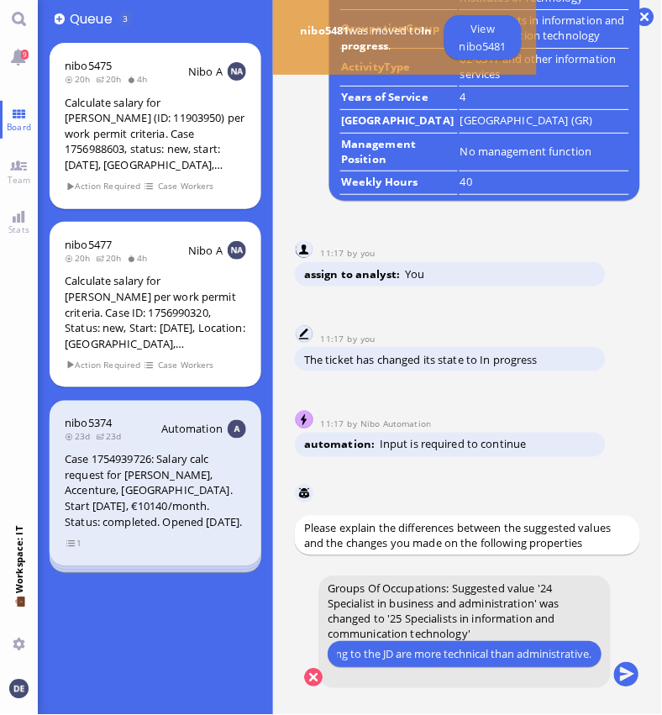
click at [434, 652] on input "Her responsibilities according to the JD are more technical than administrative." at bounding box center [464, 655] width 255 height 18
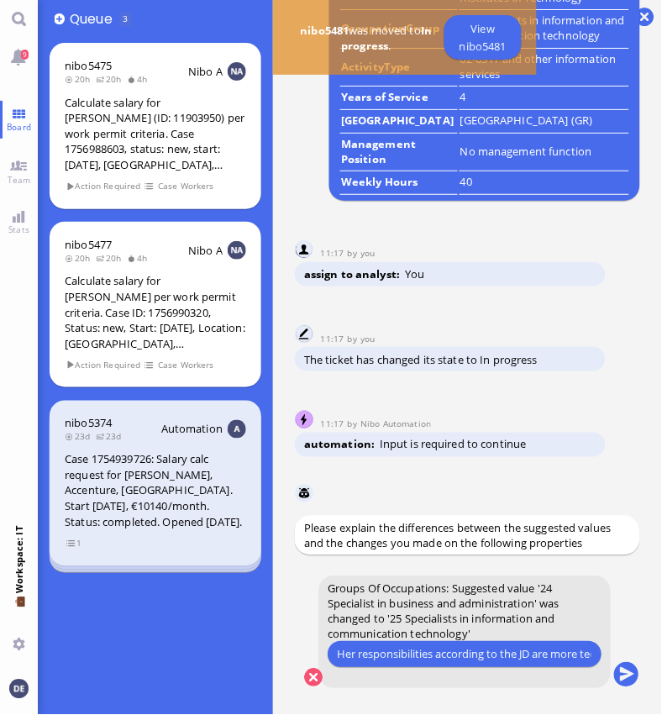
click at [500, 658] on input "Her responsibilities according to the JD are more technical than administrative." at bounding box center [464, 655] width 255 height 18
click at [435, 662] on input "Her responsibilities according to the JD are more technical than administrative." at bounding box center [464, 655] width 255 height 18
click at [438, 654] on input "Her responsibilities according to the JD are more technical than administrative." at bounding box center [464, 655] width 255 height 18
drag, startPoint x: 438, startPoint y: 654, endPoint x: 666, endPoint y: 669, distance: 229.1
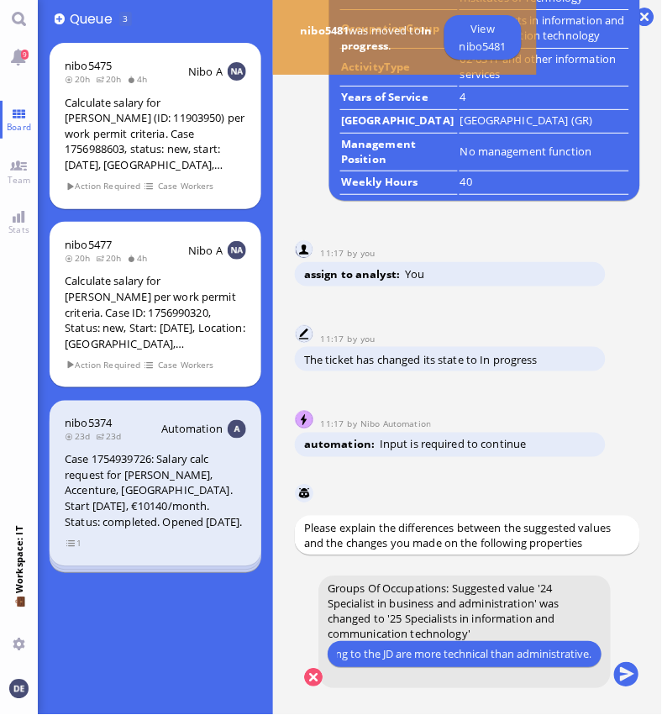
click at [662, 669] on html "9 Board Team Stats 💼 Workspace: IT You 👥 Queue 3 nibo5475 20h 20h 4h Nibo A Cal…" at bounding box center [331, 357] width 662 height 715
paste input "s outlined in the job description are more technical than administrative in nat…"
type input "Her responsibilities as outlined in the job description are more technical than…"
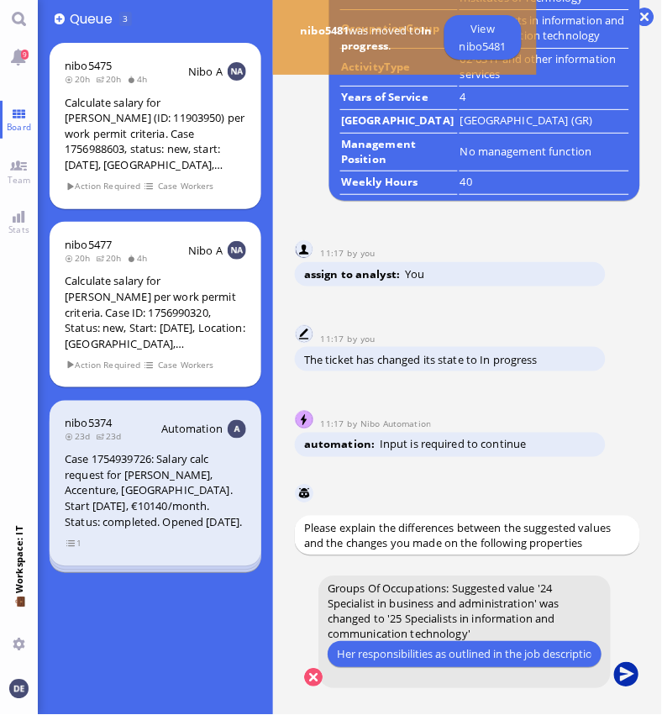
click at [624, 671] on button "submit" at bounding box center [626, 676] width 25 height 25
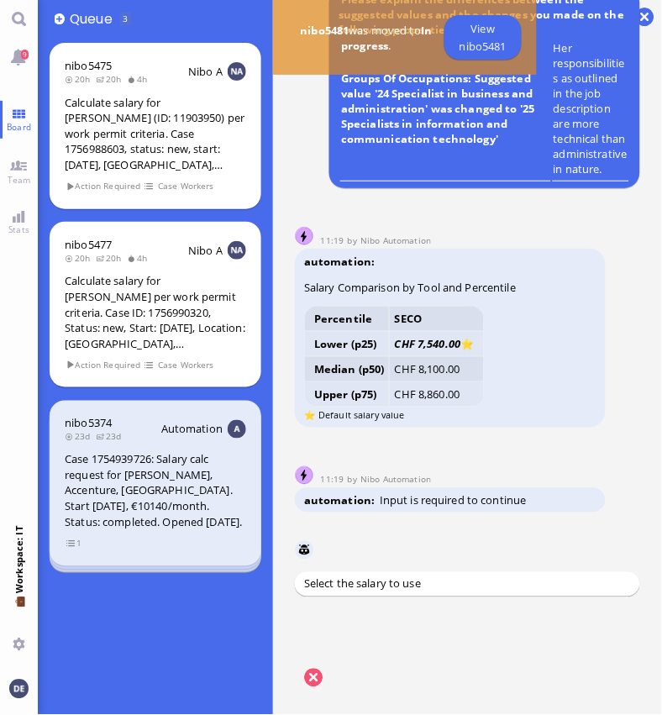
click at [632, 674] on button "submit" at bounding box center [626, 676] width 25 height 25
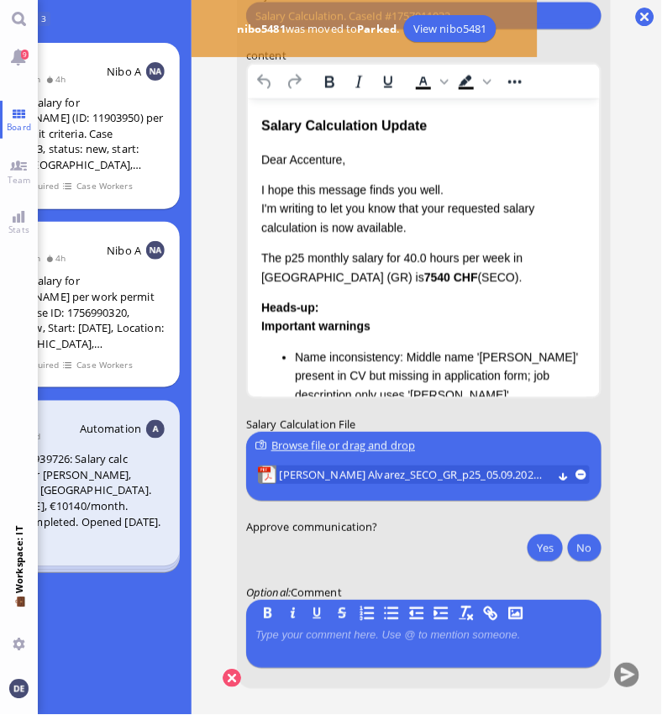
scroll to position [1, 0]
click at [382, 466] on span "[PERSON_NAME] Alvarez_SECO_GR_p25_05.09.2025.pdf (26.89 kB)" at bounding box center [416, 475] width 273 height 18
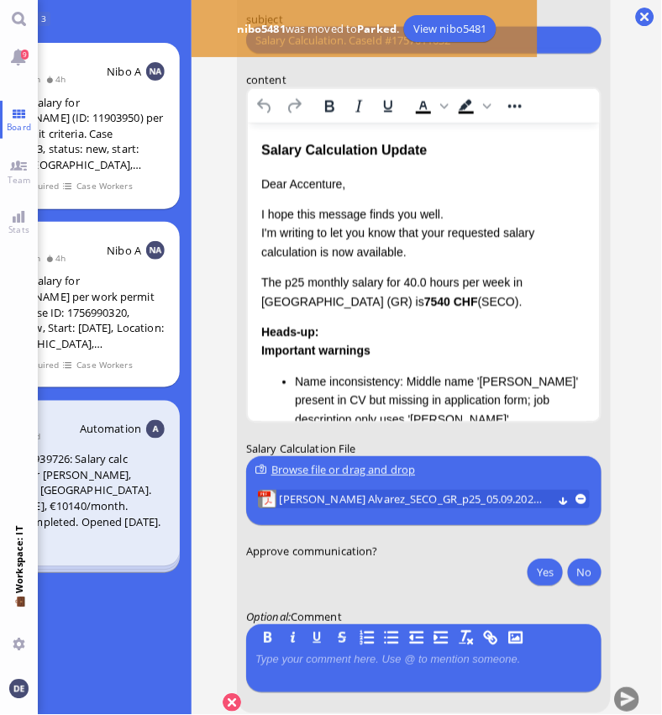
scroll to position [-19, 0]
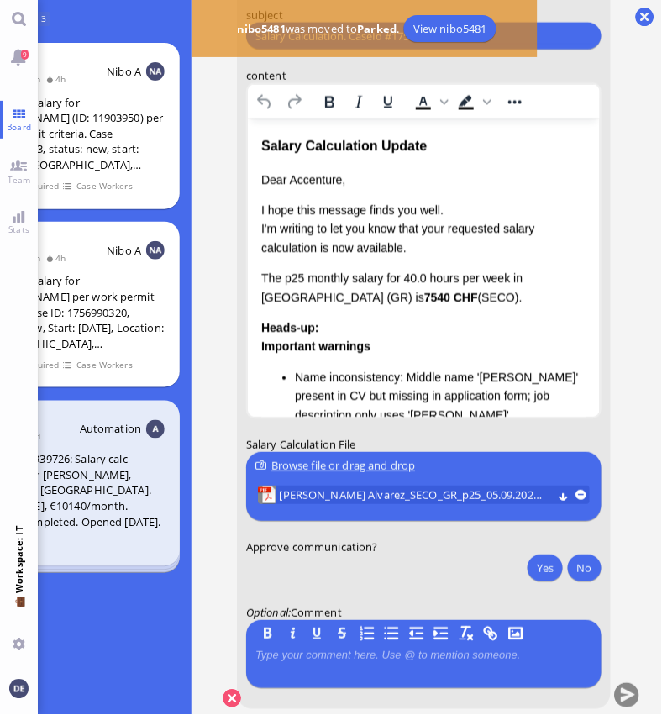
click at [313, 245] on p "I hope this message finds you well. I'm writing to let you know that your reque…" at bounding box center [423, 229] width 325 height 56
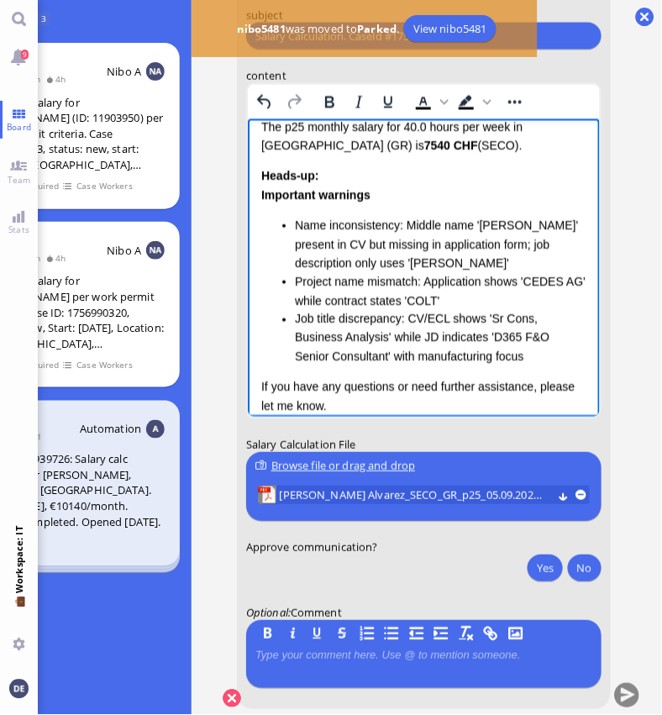
scroll to position [195, 0]
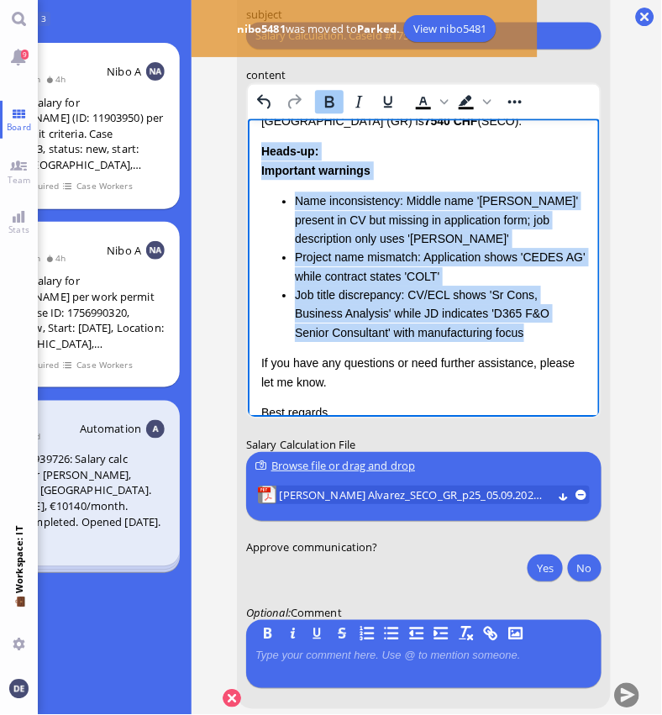
drag, startPoint x: 543, startPoint y: 326, endPoint x: 258, endPoint y: 155, distance: 332.5
click at [258, 155] on html "Salary Calculation Update Dear Accenture, I hope this message finds you well. I…" at bounding box center [423, 218] width 352 height 588
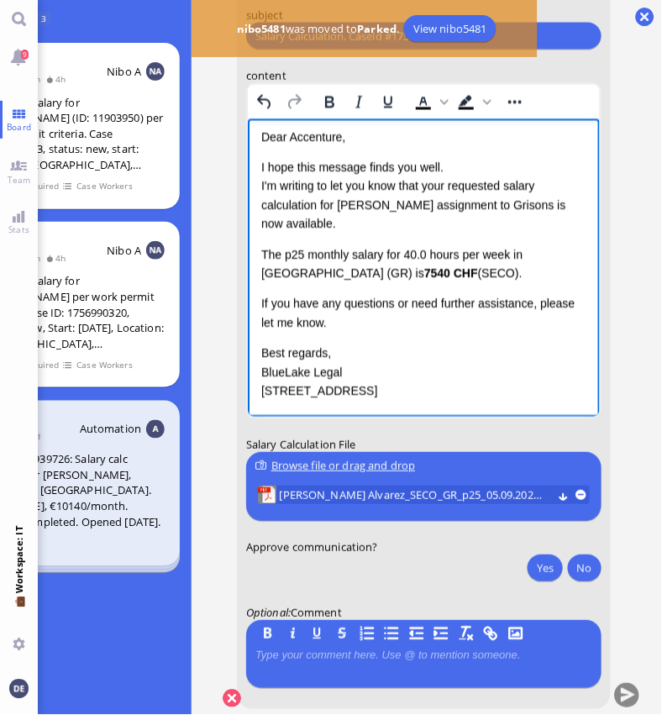
scroll to position [0, 0]
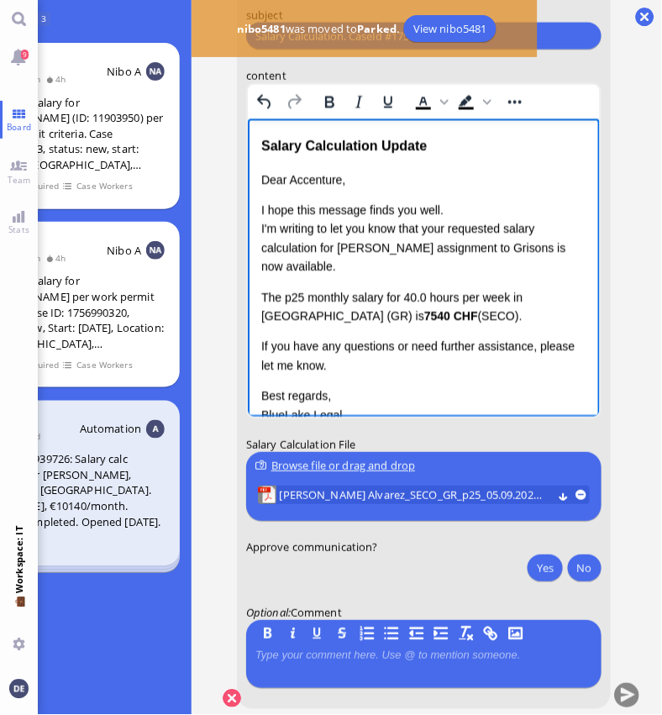
drag, startPoint x: 467, startPoint y: 319, endPoint x: 261, endPoint y: 292, distance: 208.5
click at [261, 292] on p "The p25 monthly salary for 40.0 hours per week in [GEOGRAPHIC_DATA] (GR) is 754…" at bounding box center [423, 307] width 325 height 38
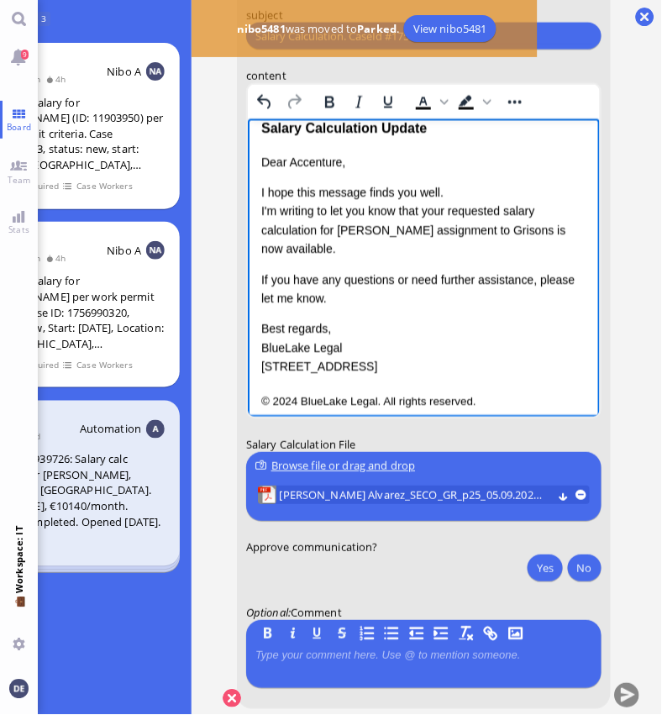
scroll to position [27, 0]
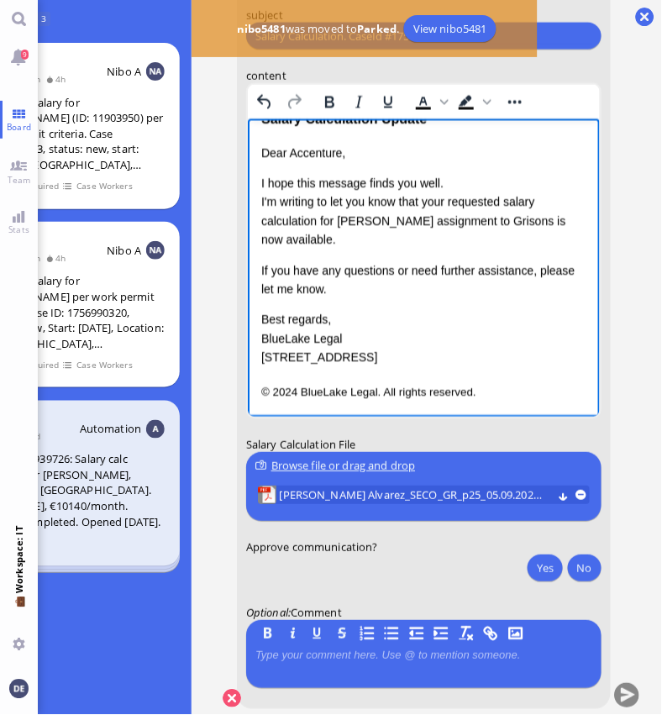
click at [339, 246] on p "I hope this message finds you well. I'm writing to let you know that your reque…" at bounding box center [423, 212] width 325 height 76
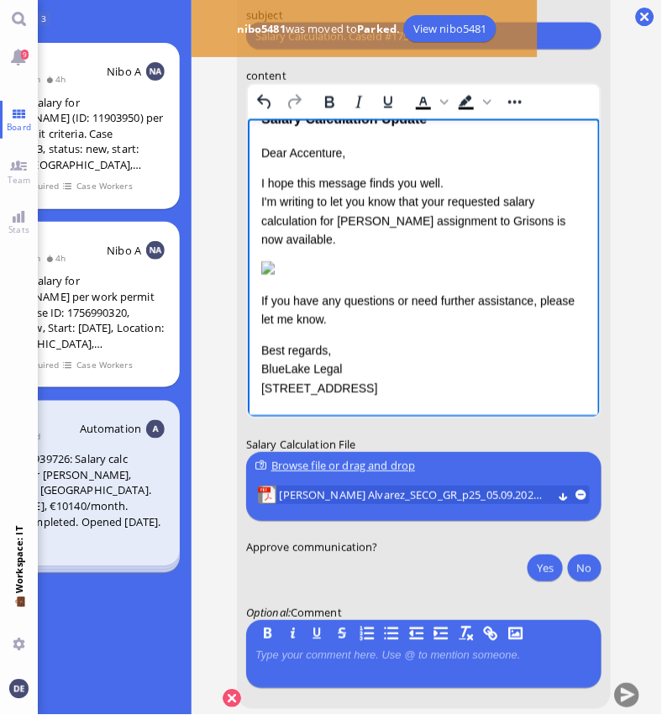
click at [334, 258] on div "Dear Accenture, I hope this message finds you well. I'm writing to let you know…" at bounding box center [423, 271] width 325 height 254
click at [355, 246] on p "I hope this message finds you well. I'm writing to let you know that your reque…" at bounding box center [423, 212] width 325 height 76
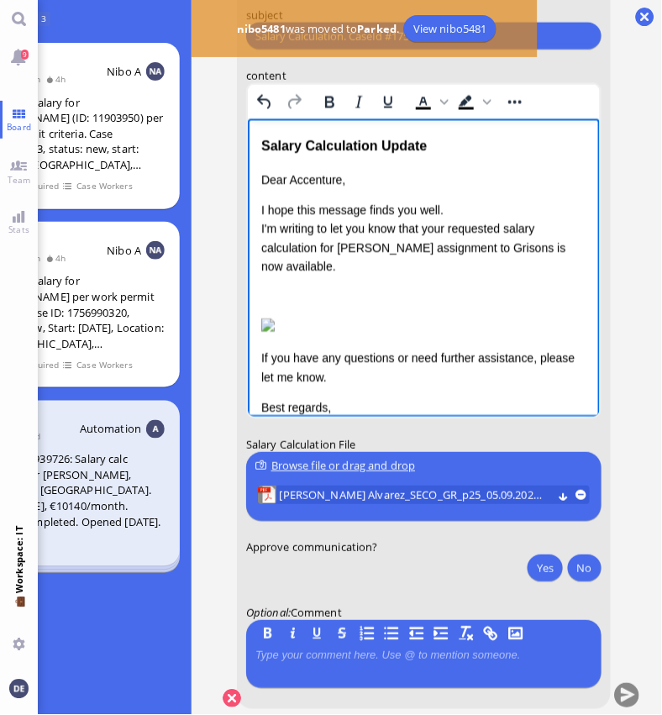
scroll to position [0, 0]
drag, startPoint x: 551, startPoint y: 295, endPoint x: 512, endPoint y: 295, distance: 39.5
click at [512, 295] on p "In the header of the ECL it says Accenture Spain, when i" at bounding box center [423, 297] width 325 height 18
click at [364, 307] on p "In the header of the ECL it says Accenture Spain, even though" at bounding box center [423, 297] width 325 height 18
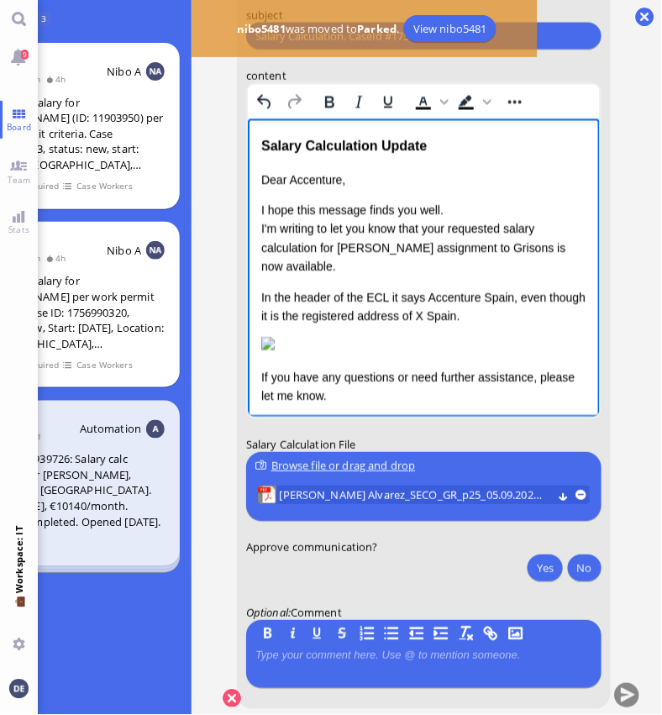
click at [461, 313] on p "In the header of the ECL it says Accenture Spain, even though it is the registe…" at bounding box center [423, 307] width 325 height 38
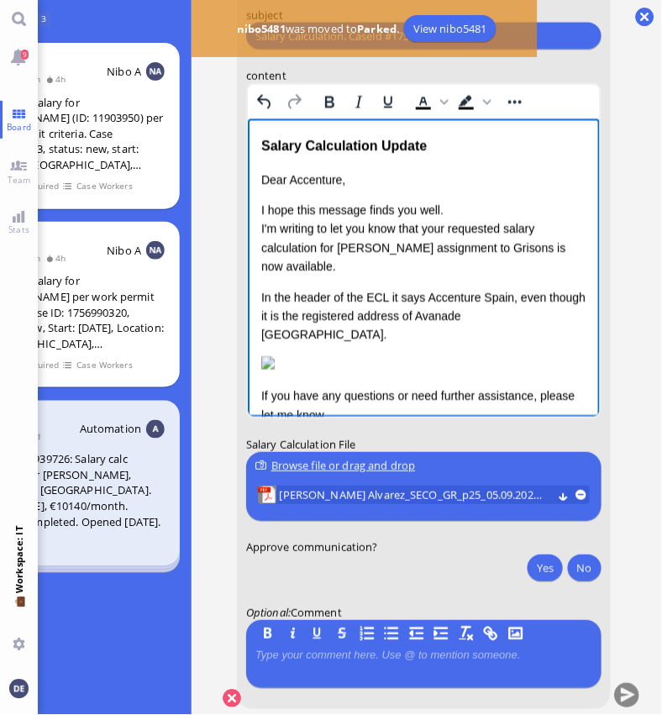
click at [542, 313] on p "In the header of the ECL it says Accenture Spain, even though it is the registe…" at bounding box center [423, 316] width 325 height 56
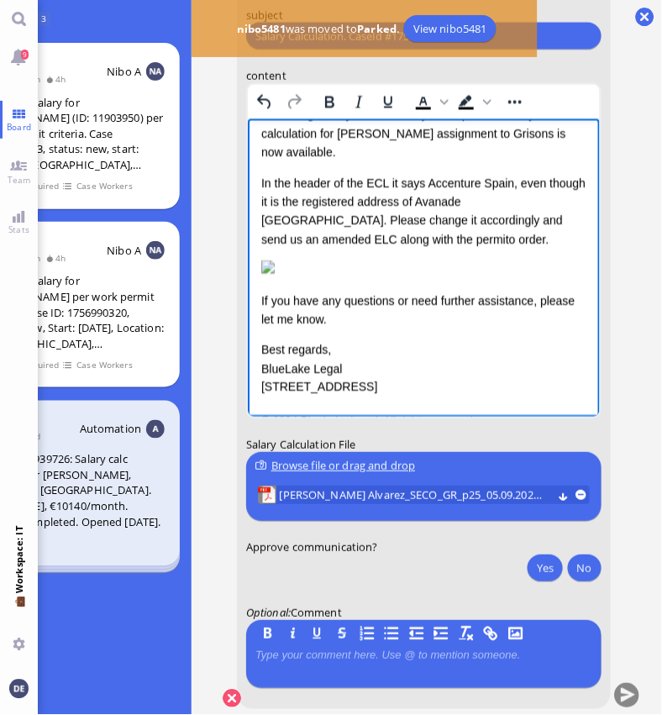
scroll to position [119, 0]
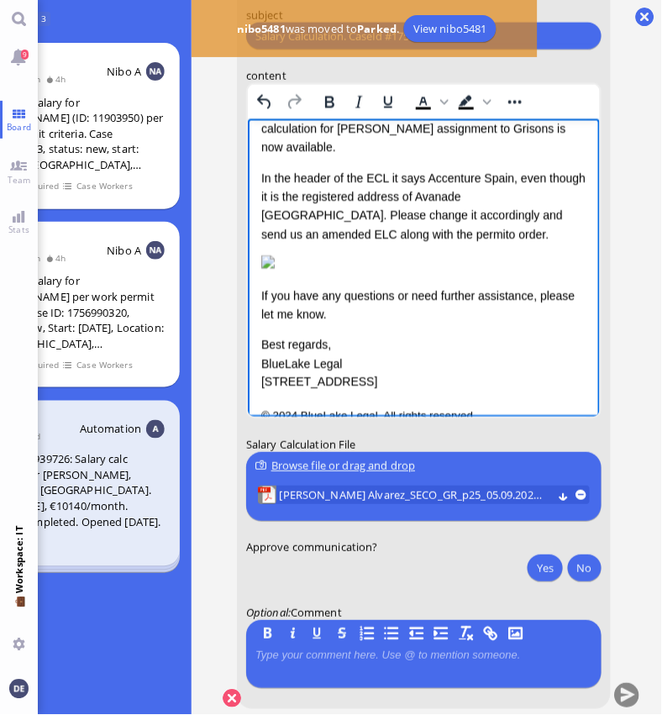
click at [526, 212] on p "In the header of the ECL it says Accenture Spain, even though it is the registe…" at bounding box center [423, 207] width 325 height 76
click at [389, 234] on p "In the header of the ECL it says Accenture Spain, even though it is the registe…" at bounding box center [423, 207] width 325 height 76
click at [344, 234] on p "In the header of the ECL it says Accenture Spain, even though it is the registe…" at bounding box center [423, 207] width 325 height 76
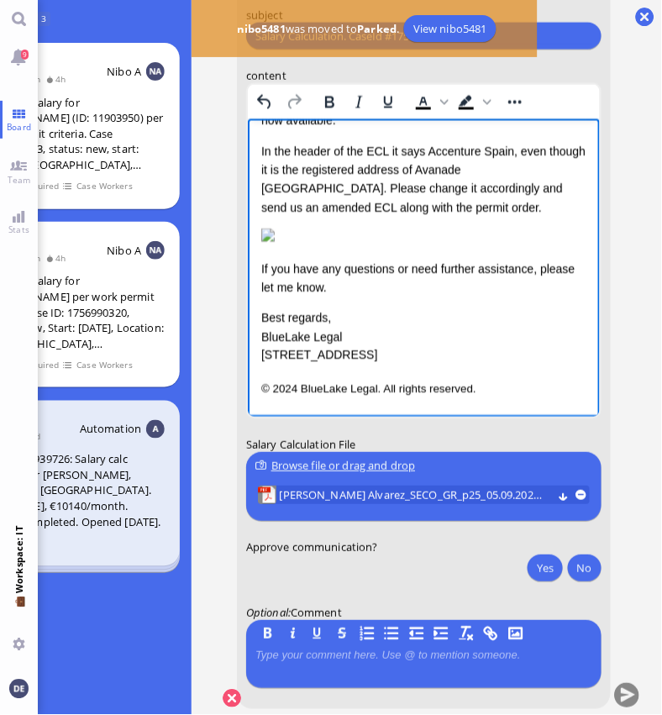
scroll to position [249, 0]
click at [530, 558] on button "Yes" at bounding box center [545, 568] width 35 height 27
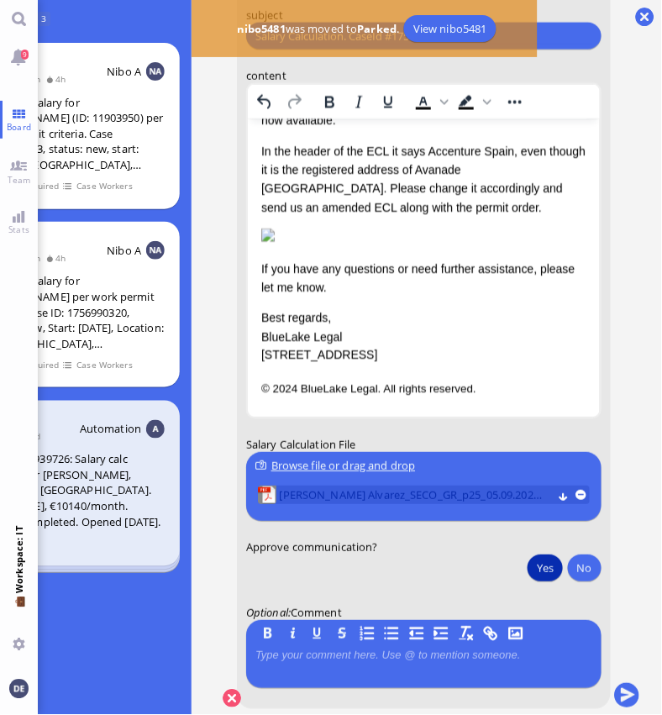
click at [420, 487] on span "[PERSON_NAME] Alvarez_SECO_GR_p25_05.09.2025.pdf (26.89 kB)" at bounding box center [416, 496] width 273 height 18
click at [620, 693] on button "submit" at bounding box center [626, 696] width 25 height 25
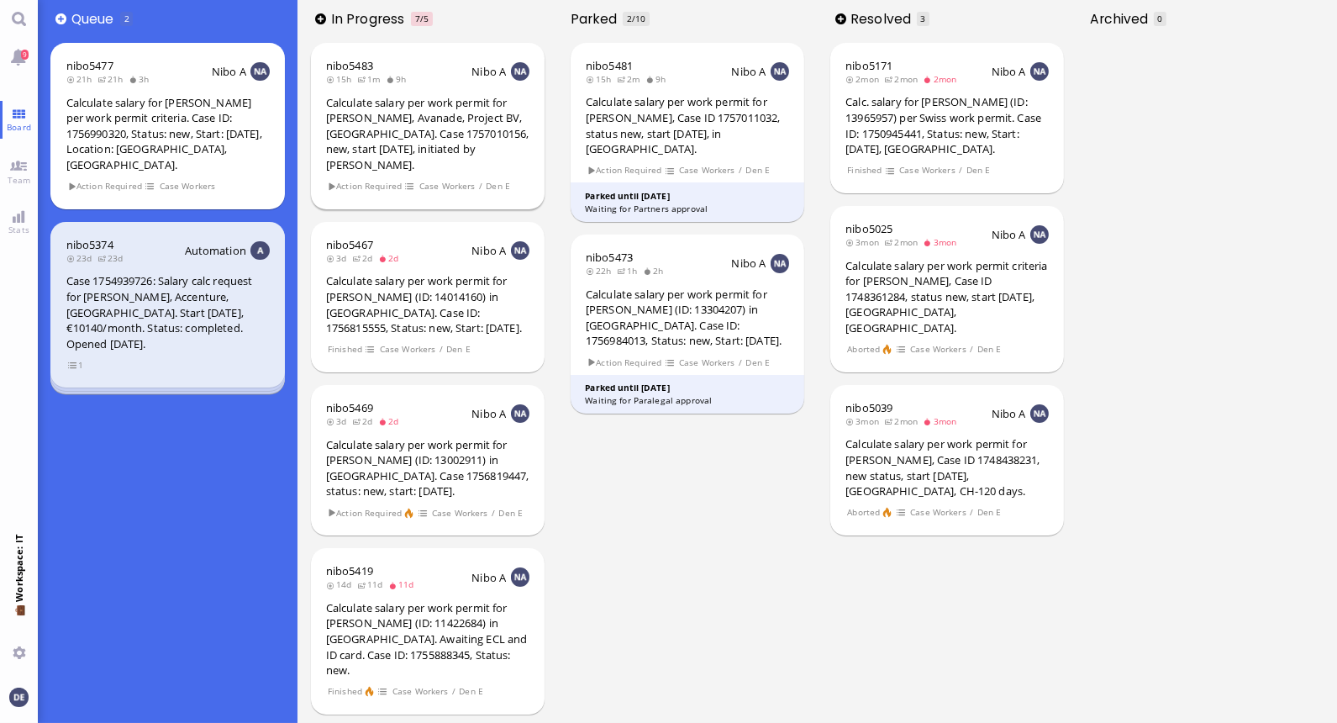
click at [413, 137] on div "Calculate salary per work permit for [PERSON_NAME], Avanade, Project BV, [GEOGR…" at bounding box center [427, 134] width 203 height 78
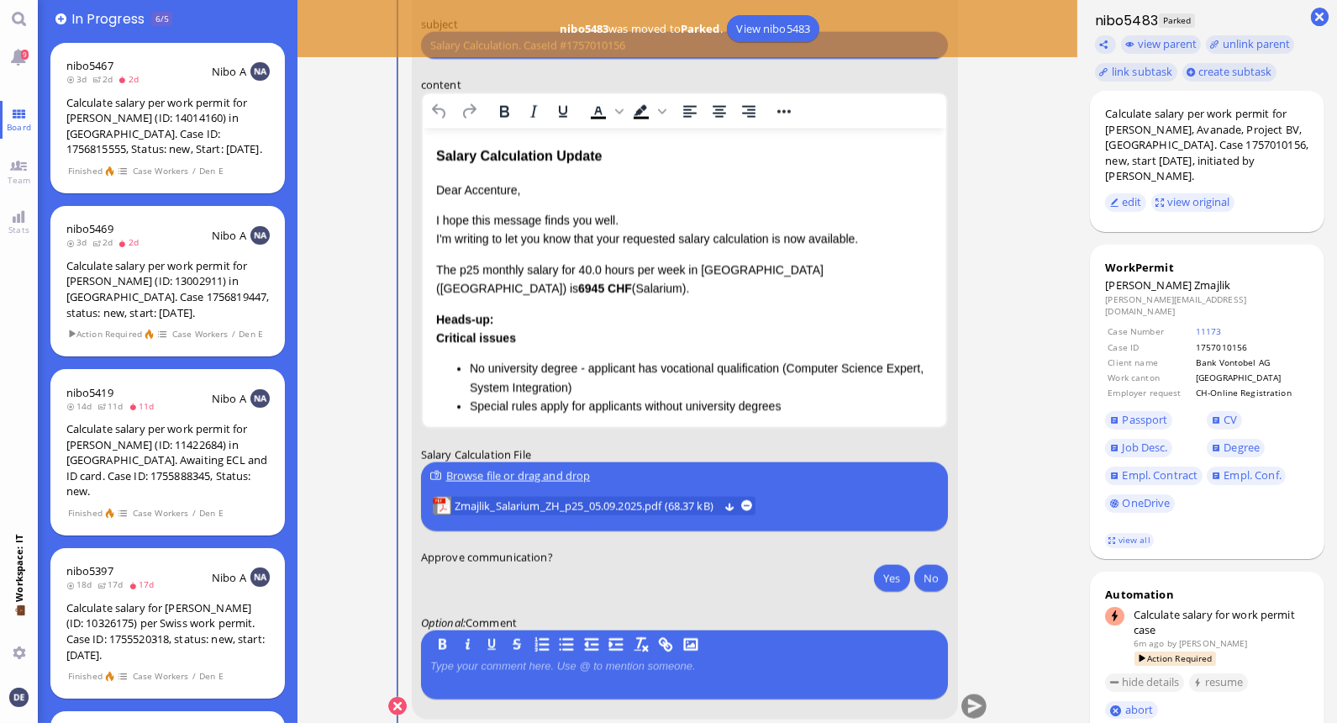
scroll to position [1, 0]
